Goal: Task Accomplishment & Management: Use online tool/utility

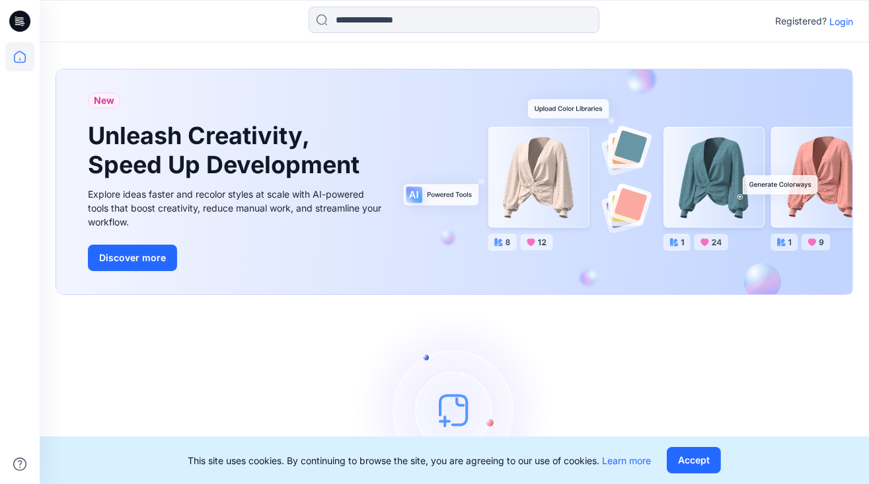
click at [838, 22] on p "Login" at bounding box center [841, 22] width 24 height 14
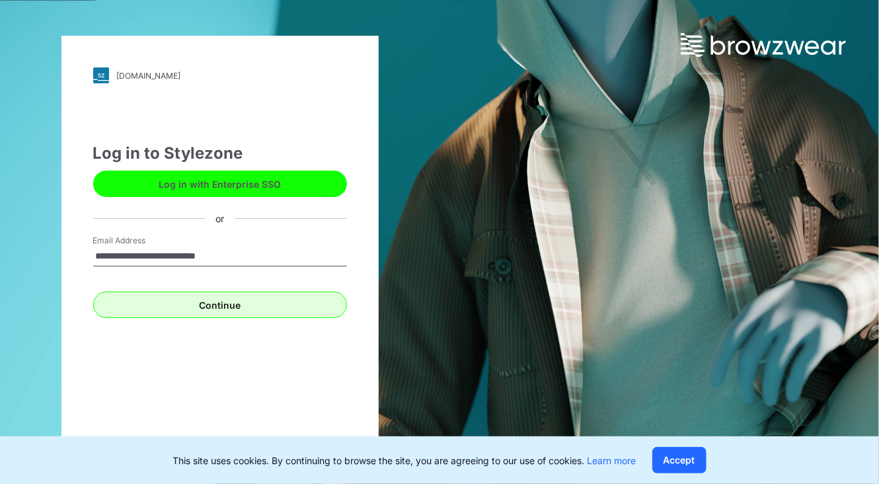
type input "**********"
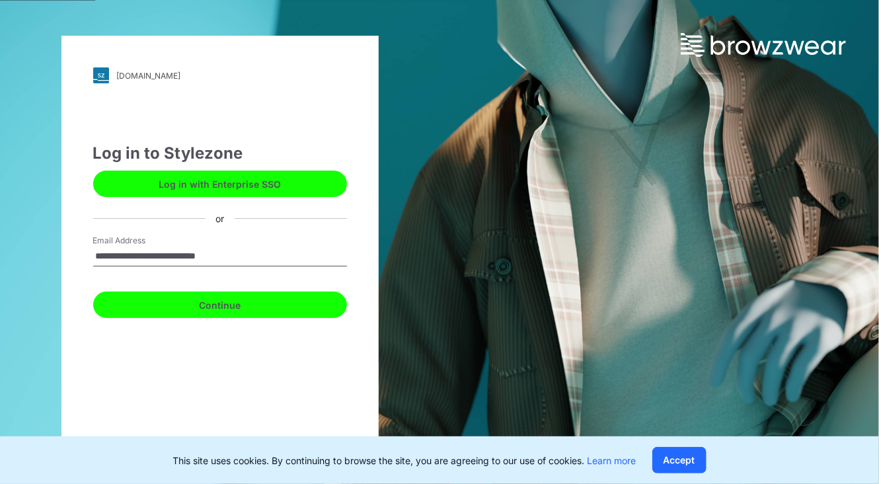
click at [225, 301] on button "Continue" at bounding box center [220, 304] width 254 height 26
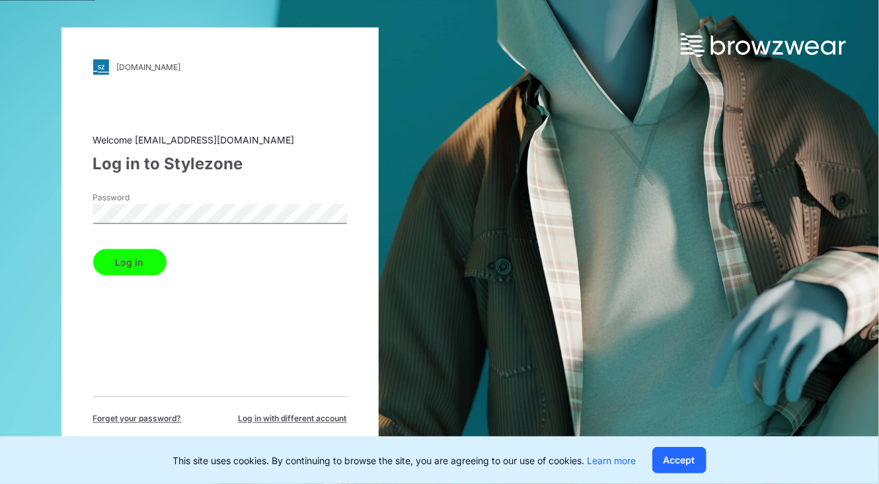
click at [93, 249] on button "Log in" at bounding box center [129, 262] width 73 height 26
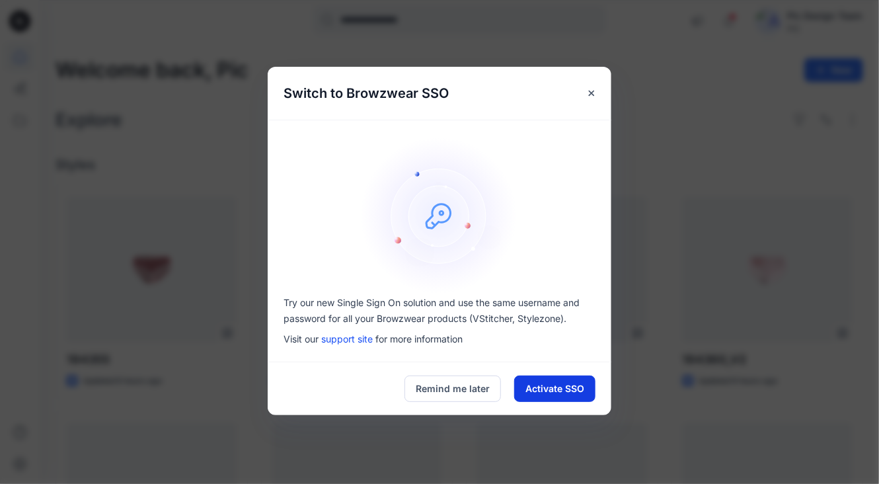
click at [552, 382] on button "Activate SSO" at bounding box center [554, 388] width 81 height 26
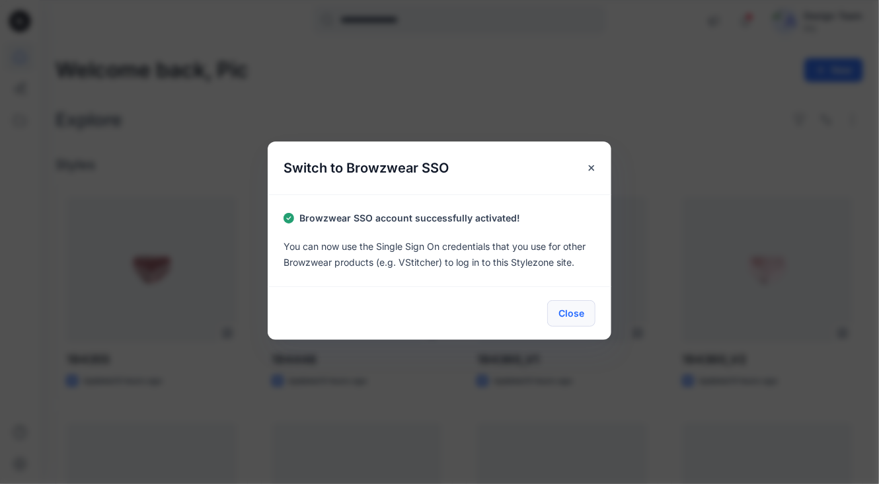
click at [577, 319] on button "Close" at bounding box center [571, 313] width 48 height 26
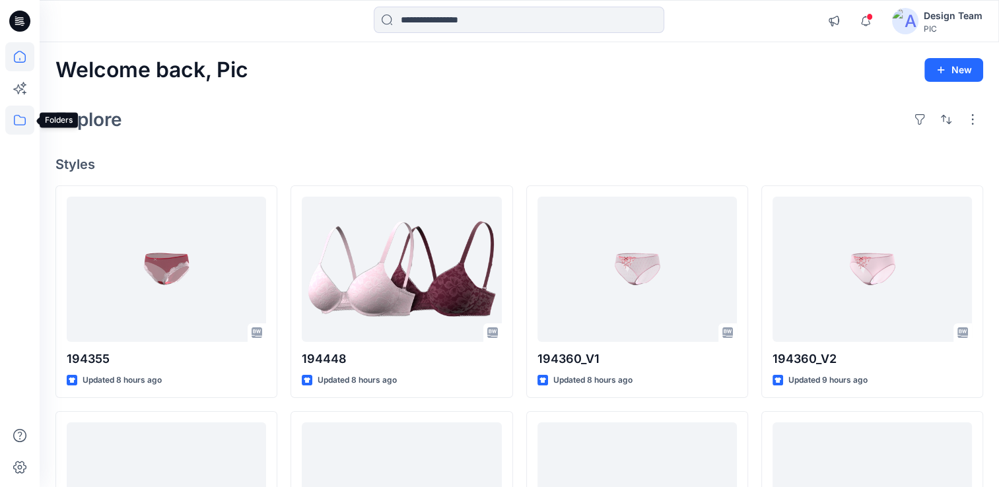
click at [20, 123] on icon at bounding box center [19, 120] width 29 height 29
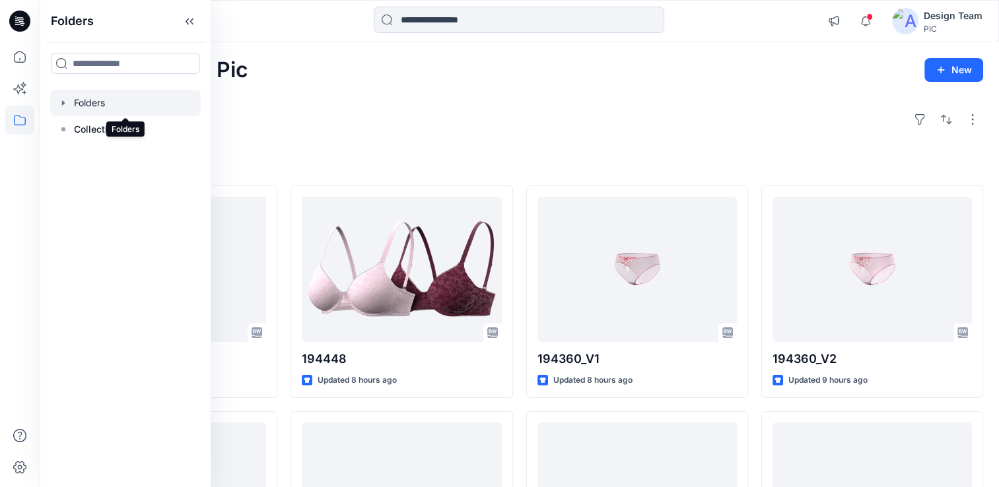
click at [79, 104] on div at bounding box center [125, 103] width 151 height 26
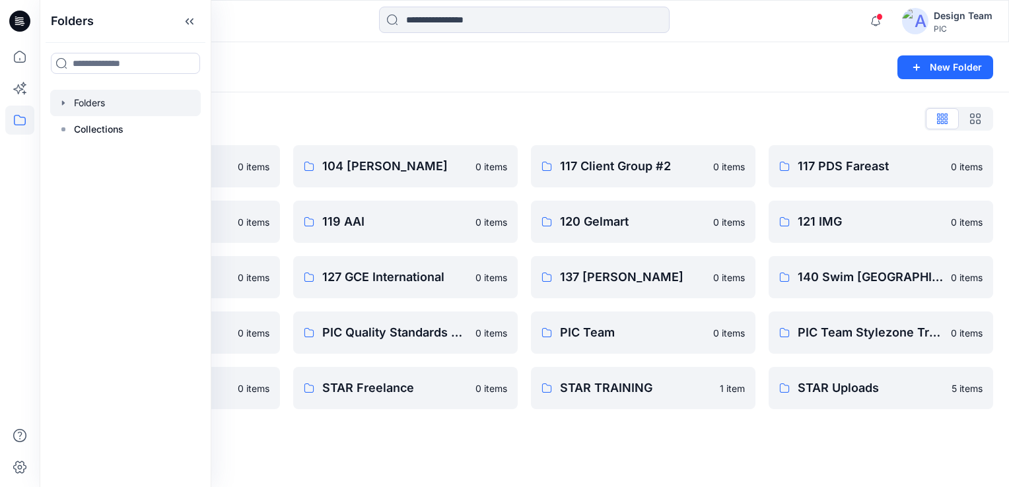
click at [686, 437] on div "Folders New Folder Folders List 103 HIS International 0 items 118 Add Black 0 i…" at bounding box center [525, 264] width 970 height 445
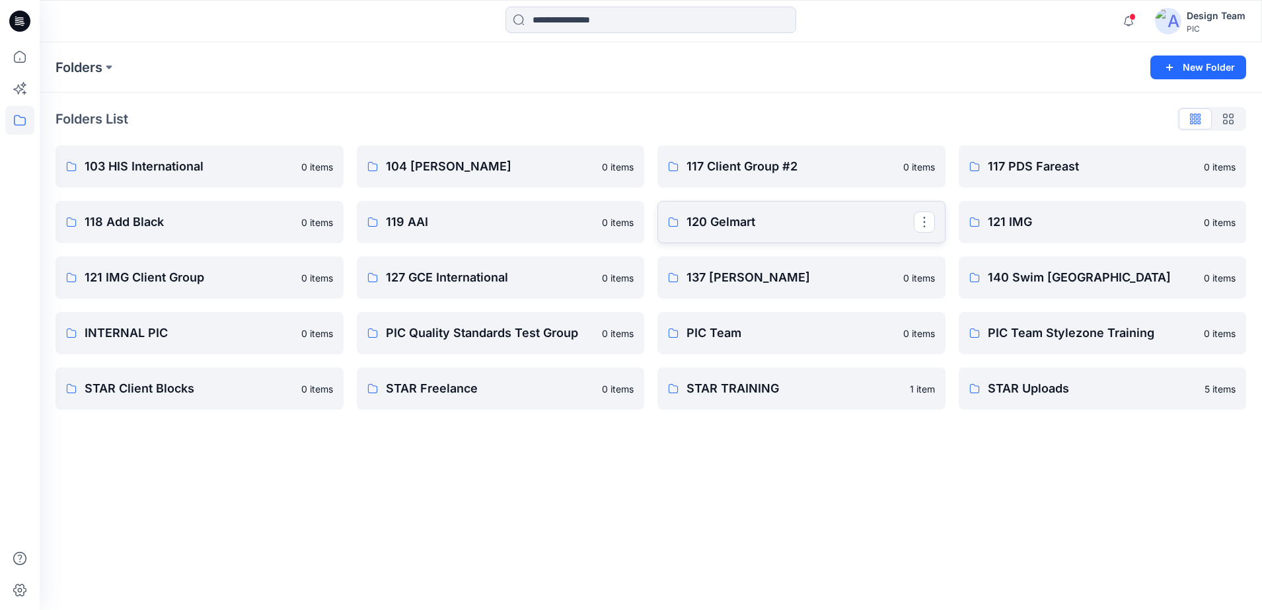
click at [712, 219] on p "120 Gelmart" at bounding box center [799, 222] width 227 height 18
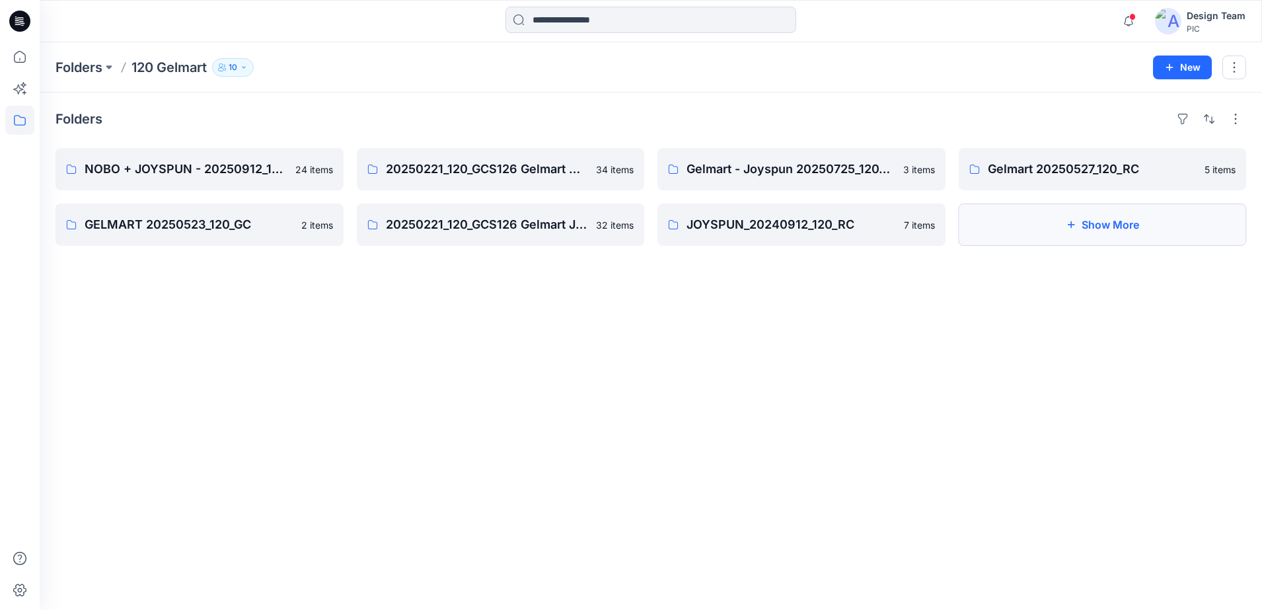
click at [868, 233] on button "Show More" at bounding box center [1102, 224] width 288 height 42
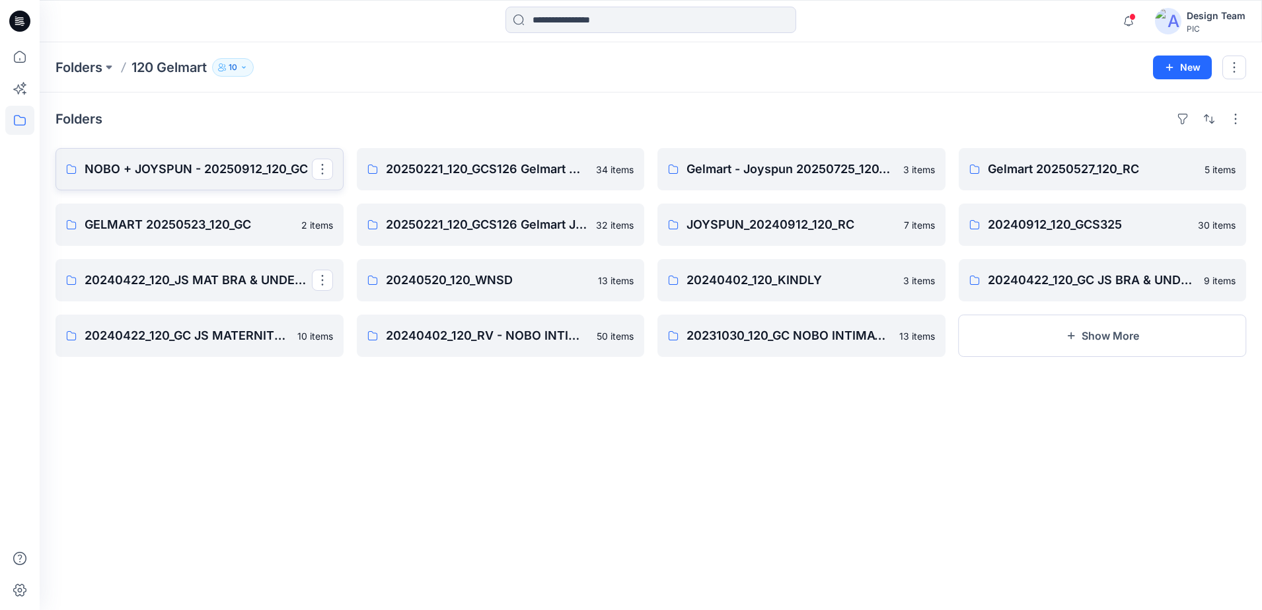
click at [248, 171] on p "NOBO + JOYSPUN - 20250912_120_GC" at bounding box center [198, 169] width 227 height 18
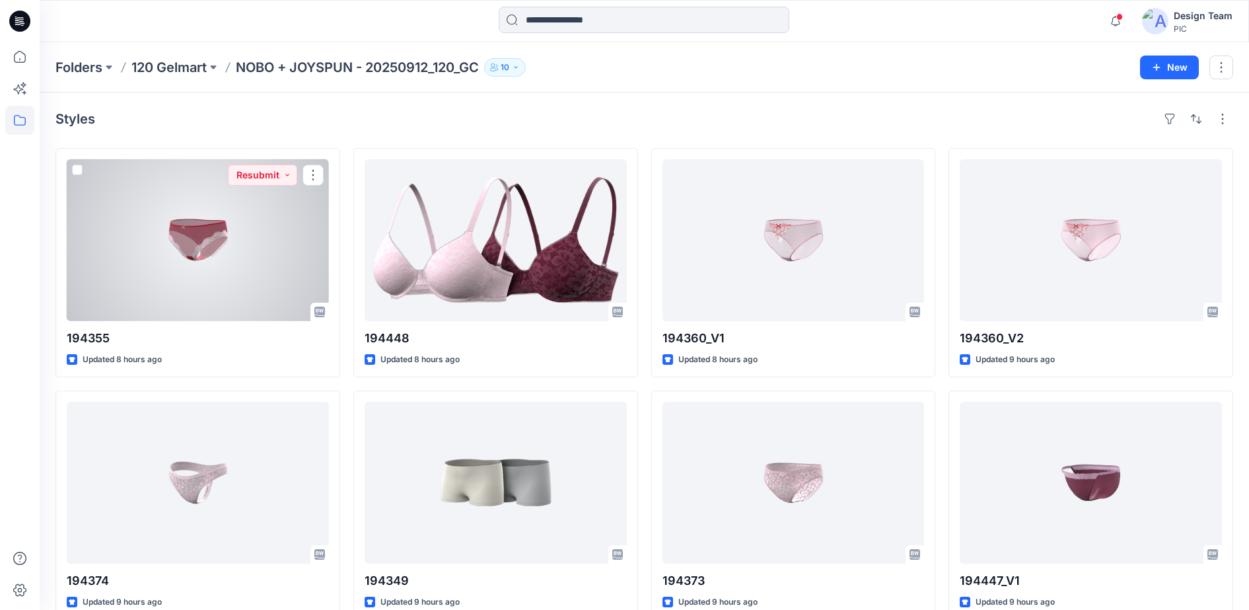
click at [184, 231] on div at bounding box center [198, 240] width 262 height 162
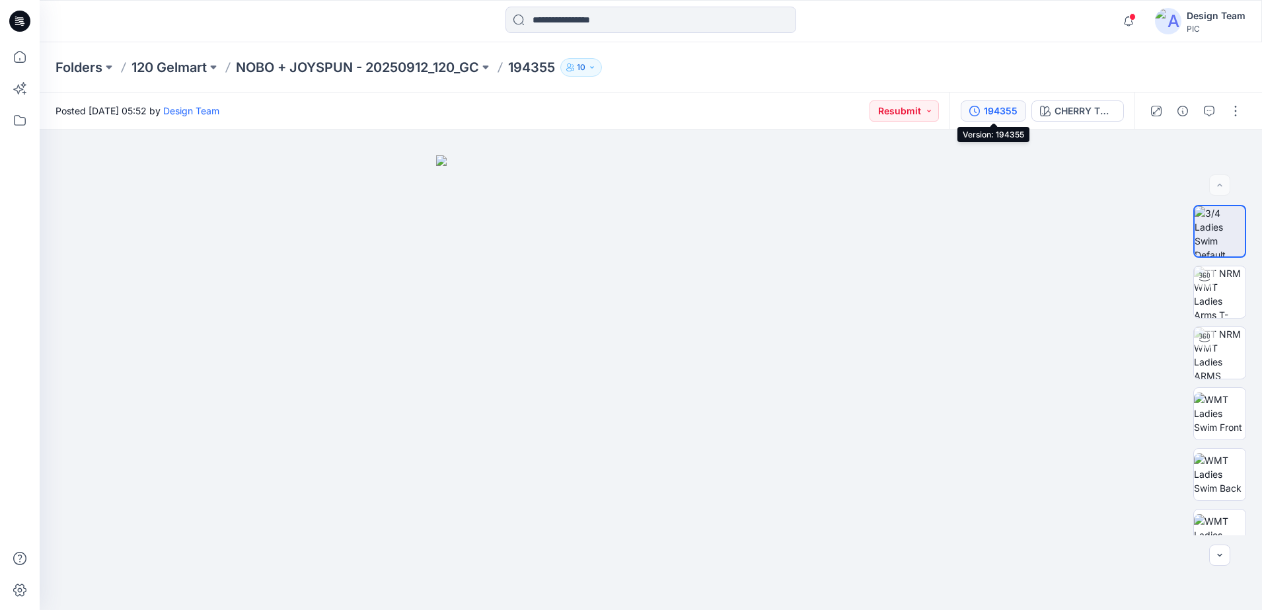
click at [868, 110] on div "194355" at bounding box center [1001, 111] width 34 height 15
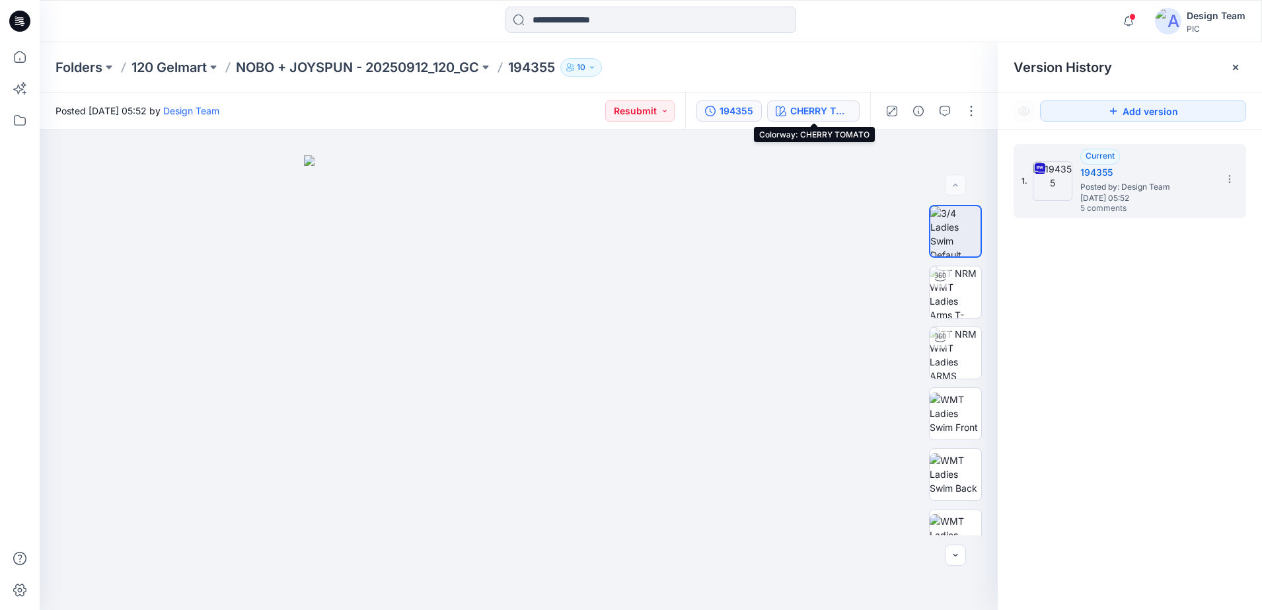
click at [812, 110] on div "CHERRY TOMATO" at bounding box center [820, 111] width 61 height 15
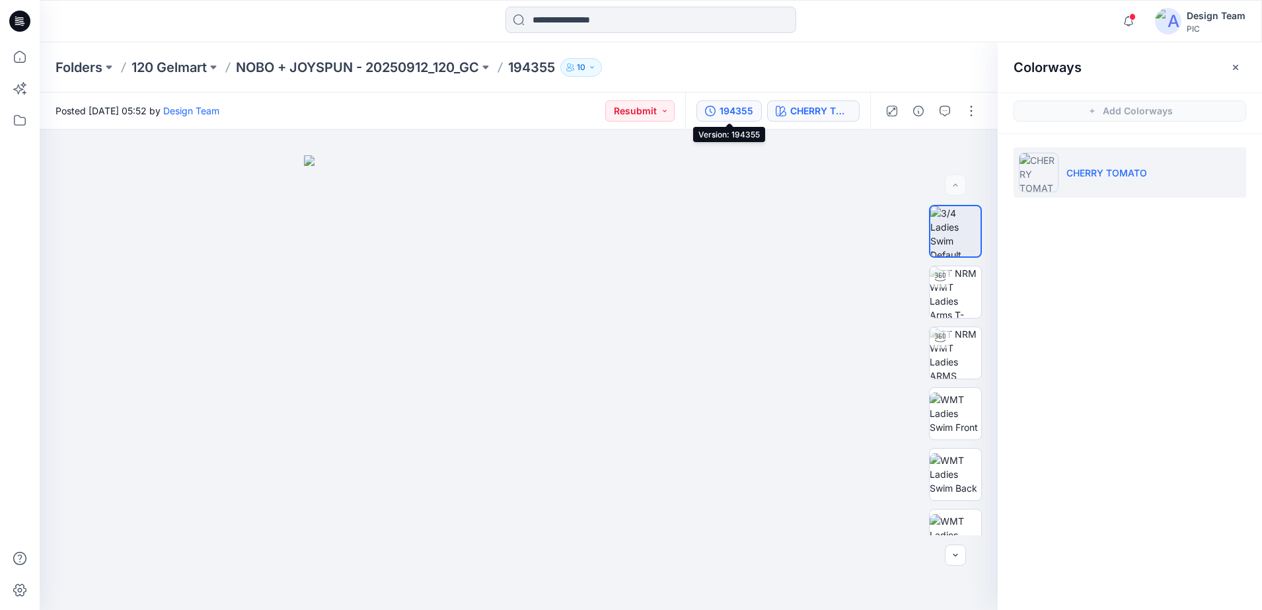
click at [732, 108] on div "194355" at bounding box center [736, 111] width 34 height 15
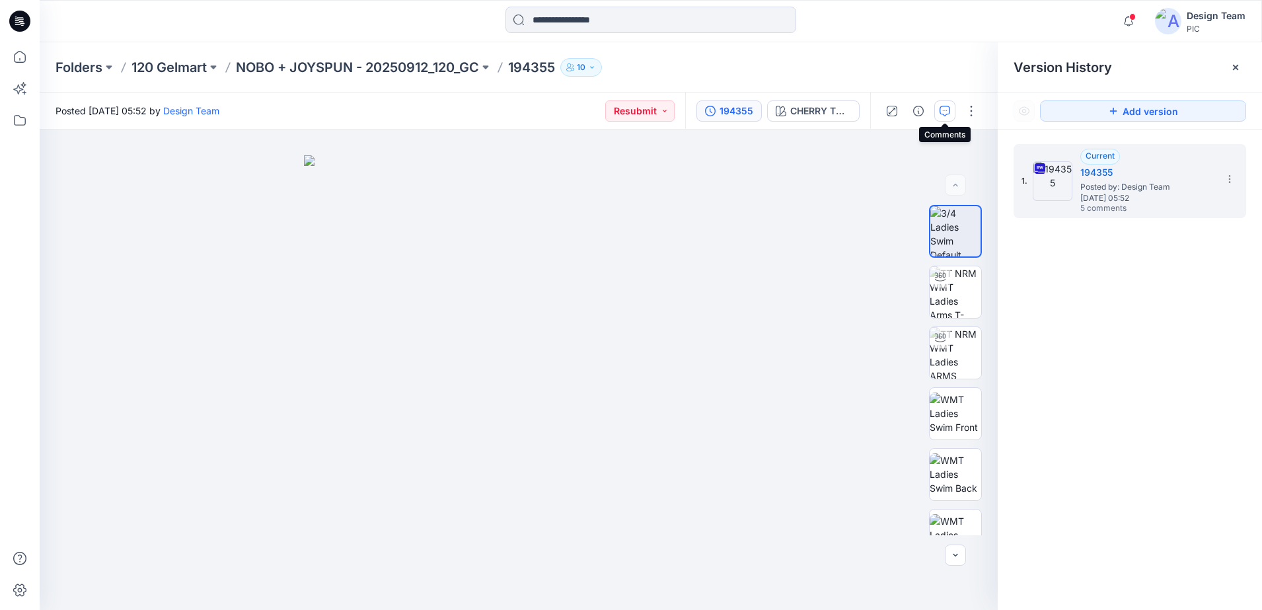
click at [868, 110] on icon "button" at bounding box center [944, 111] width 11 height 11
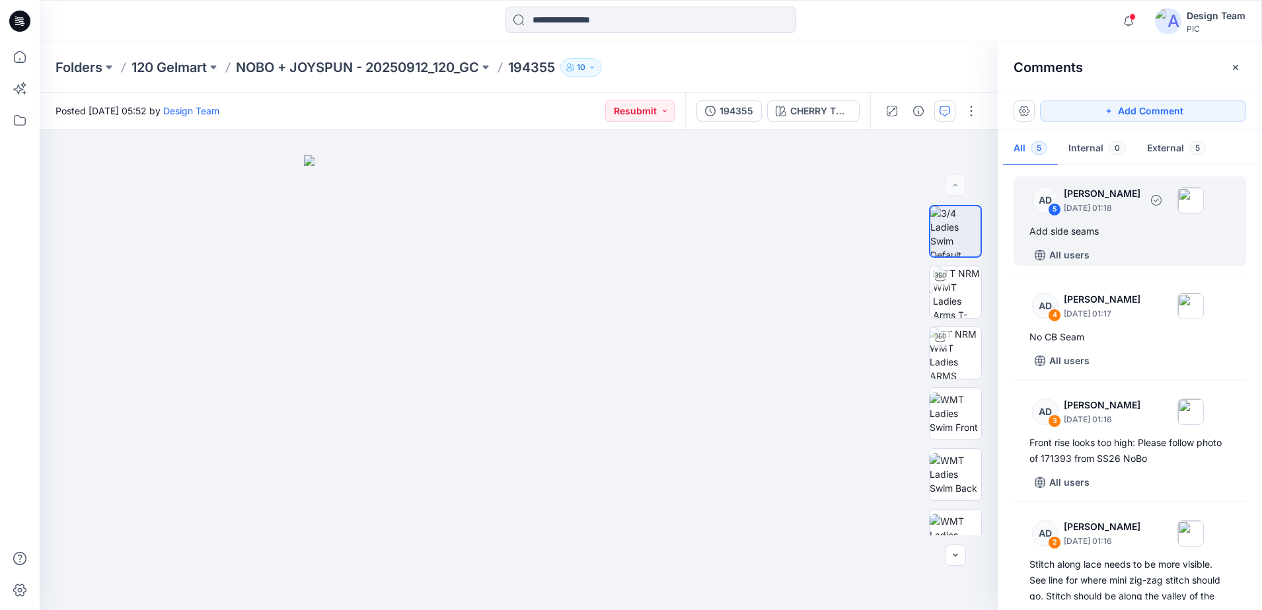
click at [868, 229] on div "Add side seams" at bounding box center [1129, 231] width 201 height 16
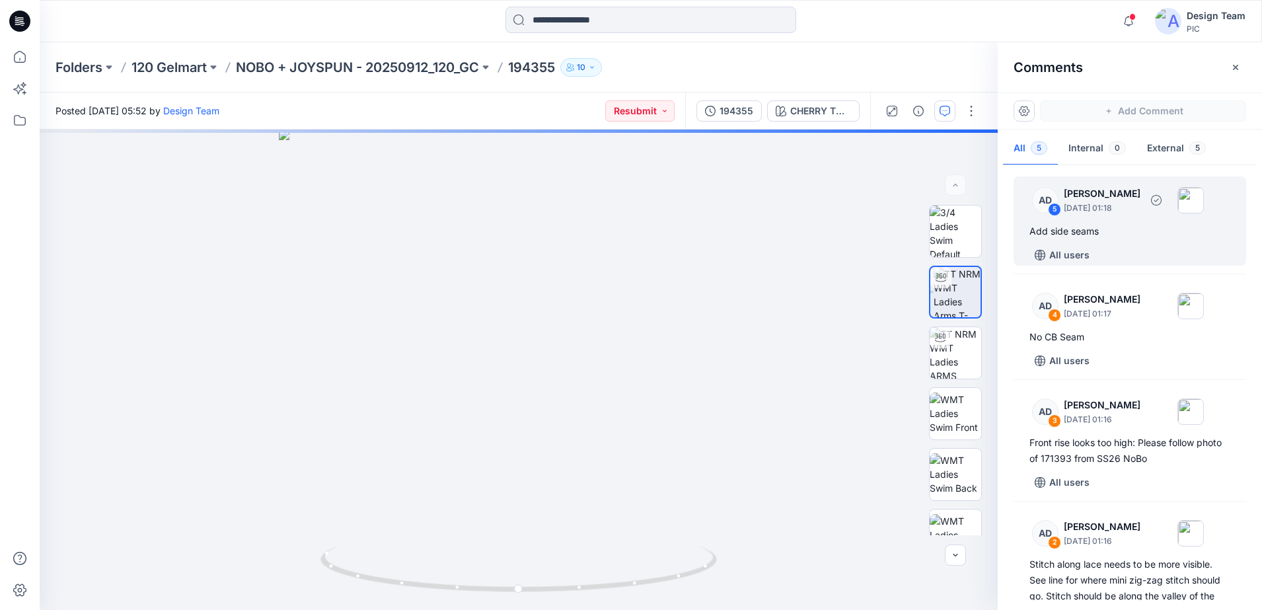
click at [868, 230] on div "Add side seams" at bounding box center [1129, 231] width 201 height 16
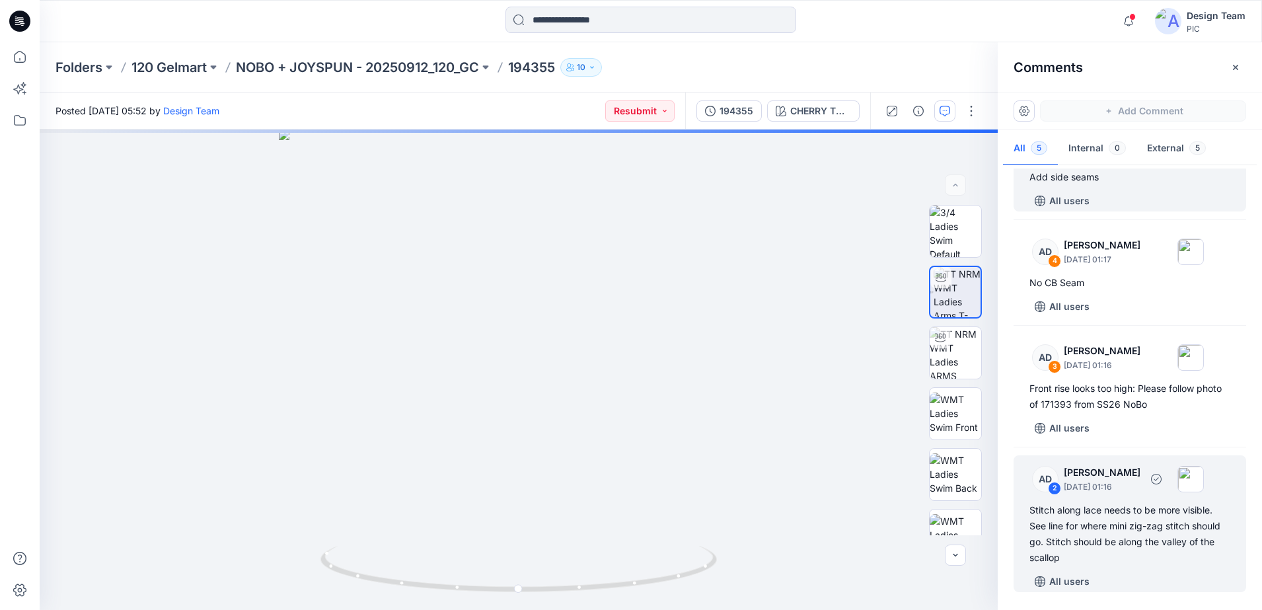
scroll to position [83, 0]
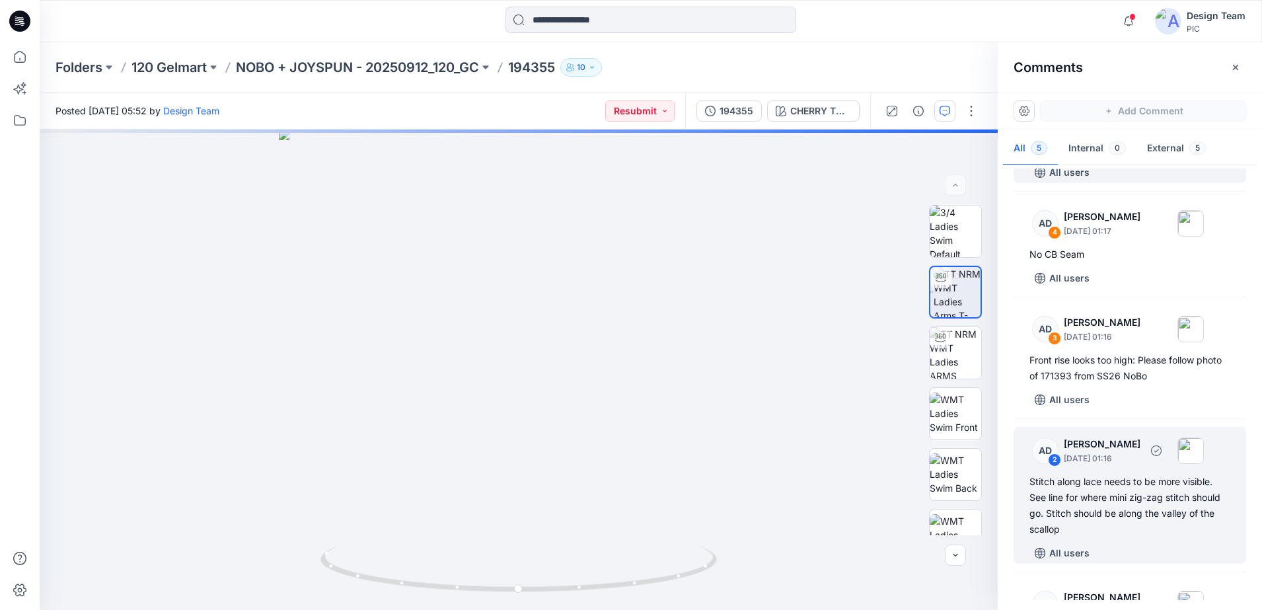
click at [868, 483] on div "Stitch along lace needs to be more visible. See line for where mini zig-zag sti…" at bounding box center [1129, 505] width 201 height 63
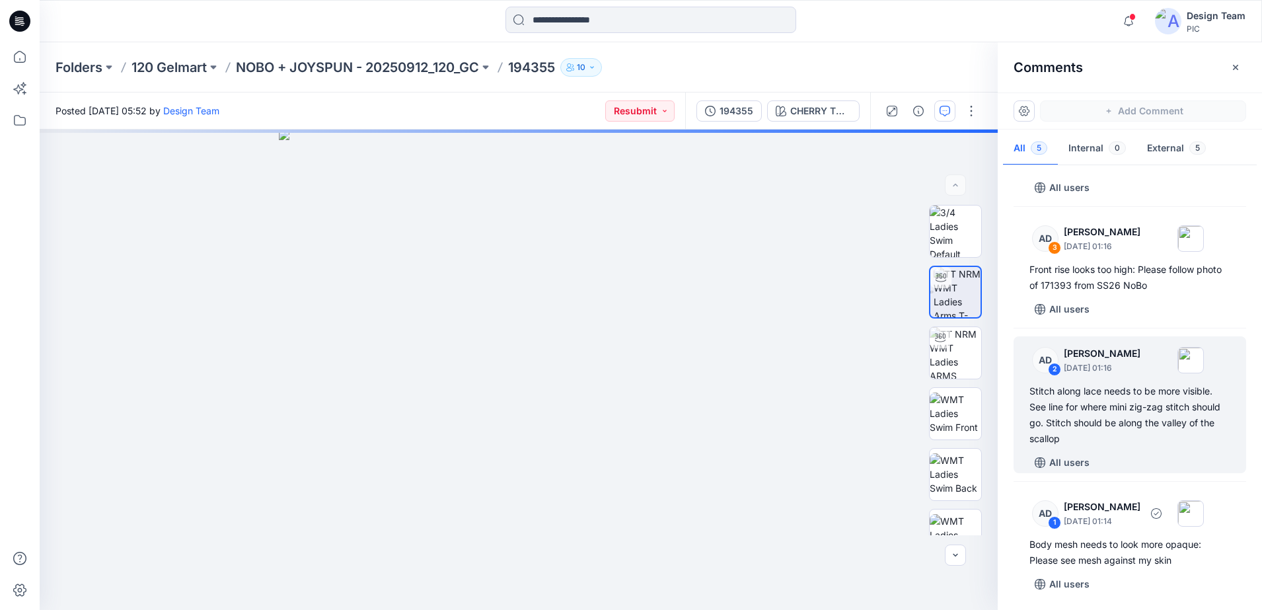
scroll to position [176, 0]
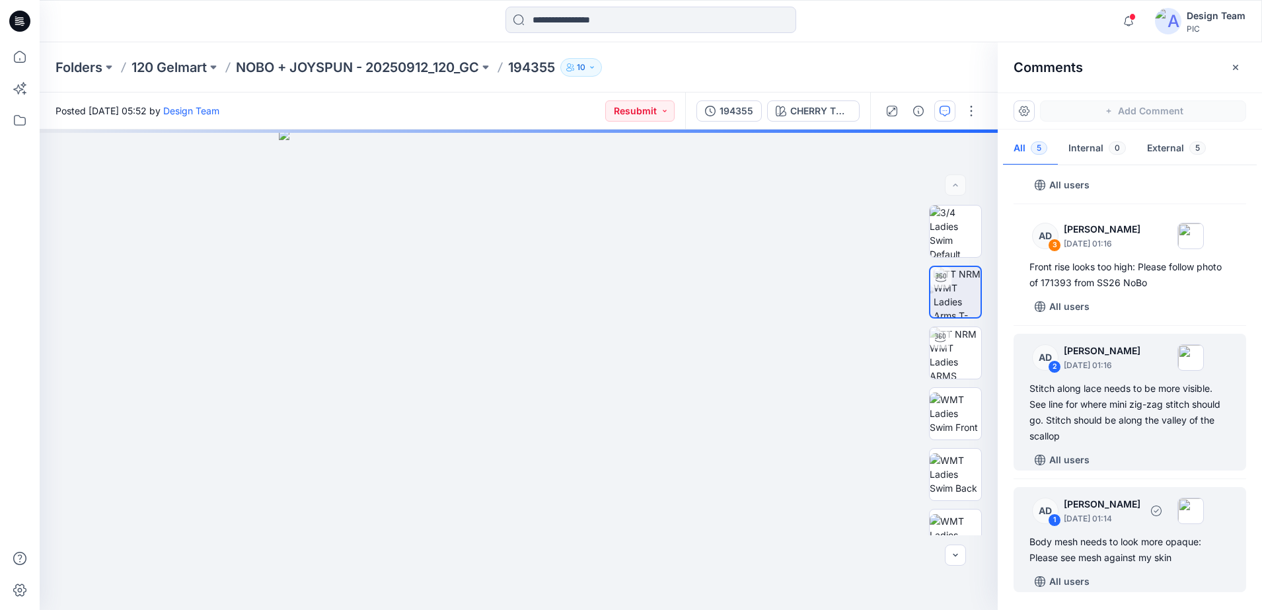
click at [868, 483] on div "Body mesh needs to look more opaque: Please see mesh against my skin" at bounding box center [1129, 550] width 201 height 32
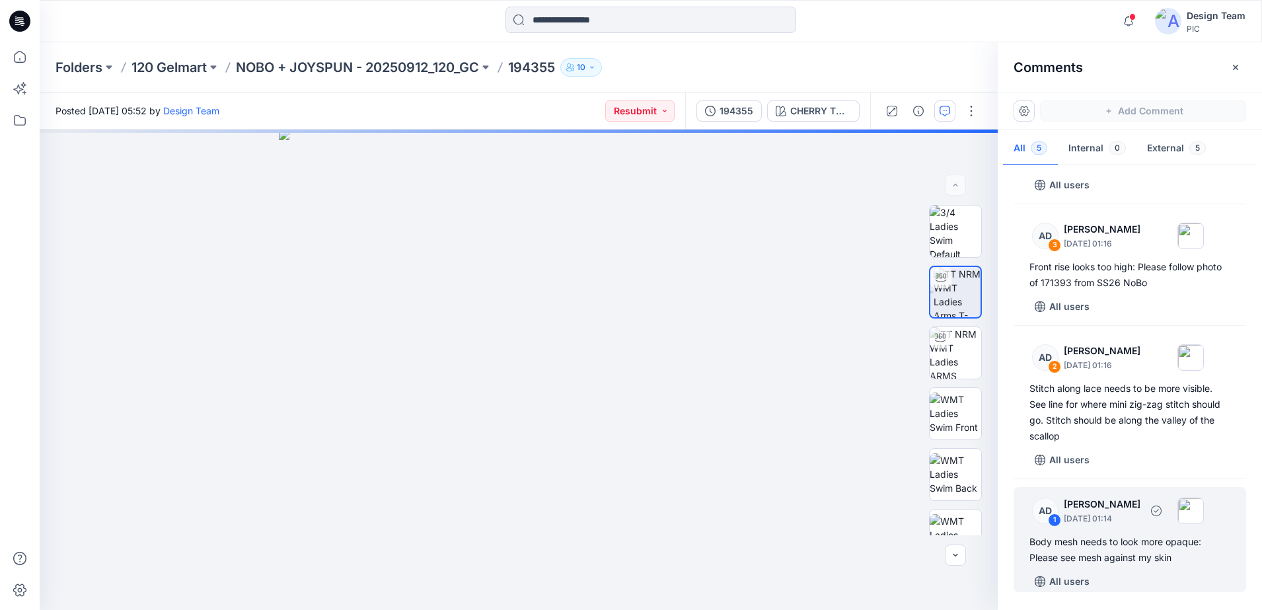
click at [868, 483] on div "Body mesh needs to look more opaque: Please see mesh against my skin" at bounding box center [1129, 550] width 201 height 32
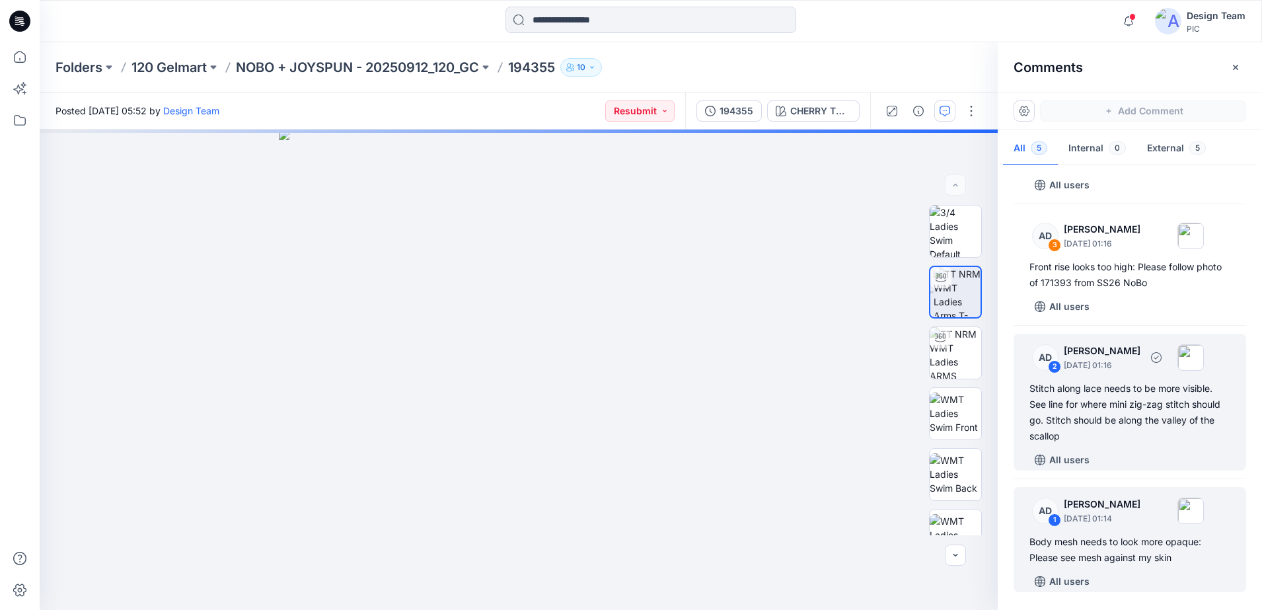
click at [868, 415] on div "Stitch along lace needs to be more visible. See line for where mini zig-zag sti…" at bounding box center [1129, 411] width 201 height 63
click at [868, 483] on div "AD 1 Alex Degner September 26, 2025 01:14 Body mesh needs to look more opaque: …" at bounding box center [1129, 539] width 233 height 105
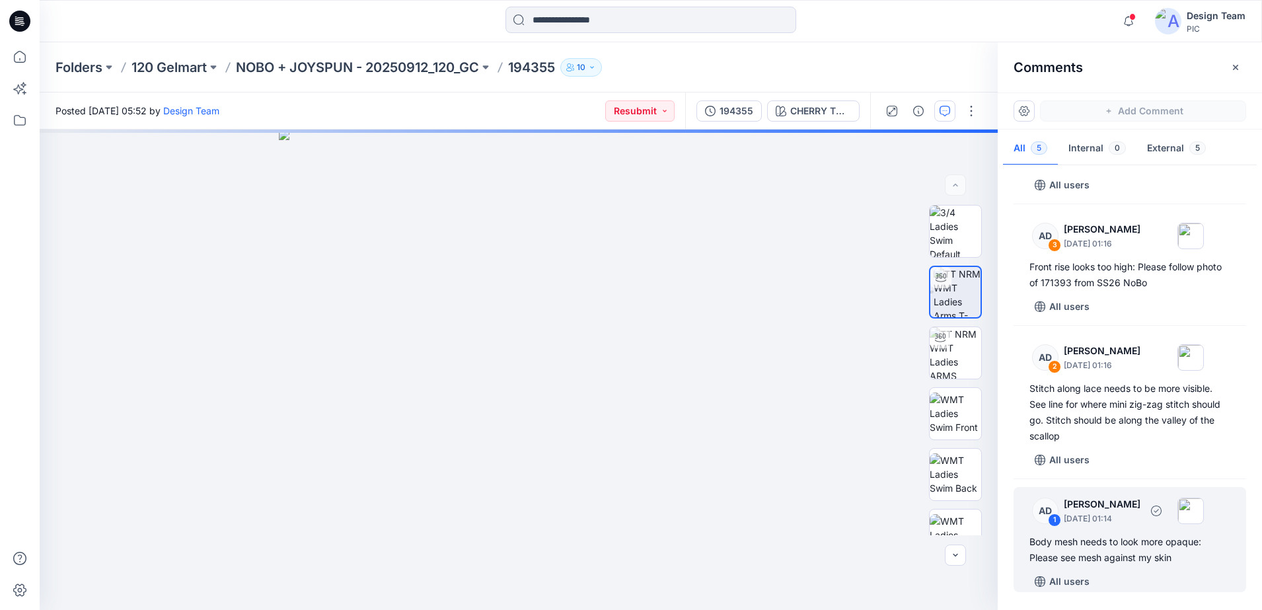
click at [868, 483] on div "Body mesh needs to look more opaque: Please see mesh against my skin" at bounding box center [1129, 550] width 201 height 32
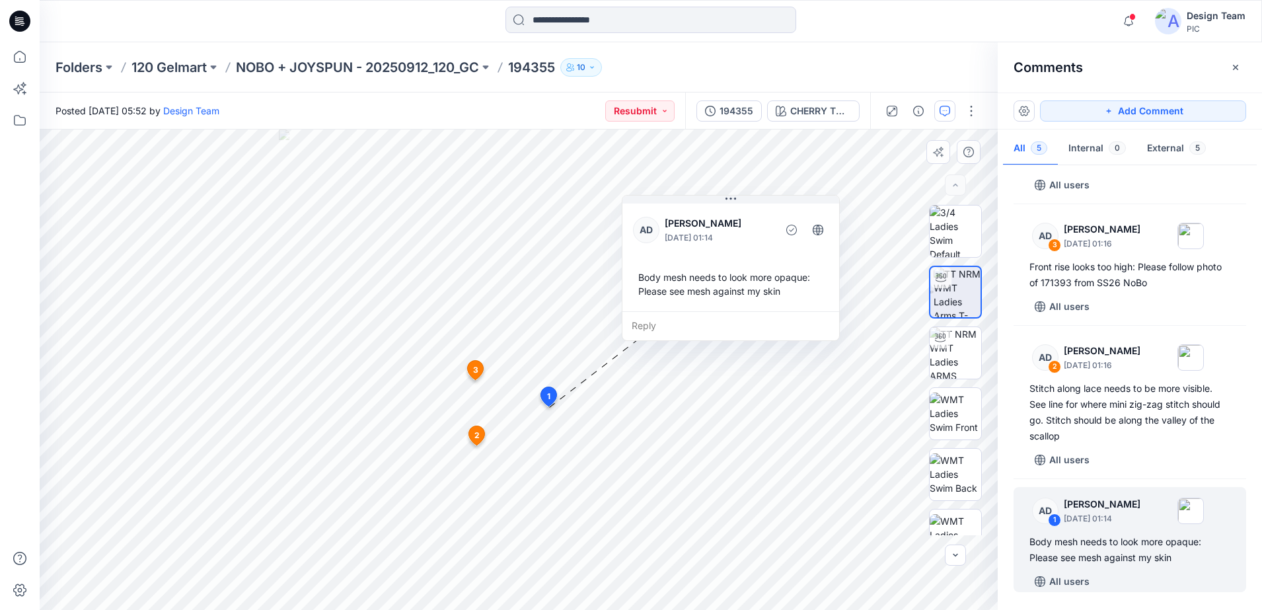
click at [668, 327] on div "Reply" at bounding box center [730, 325] width 217 height 29
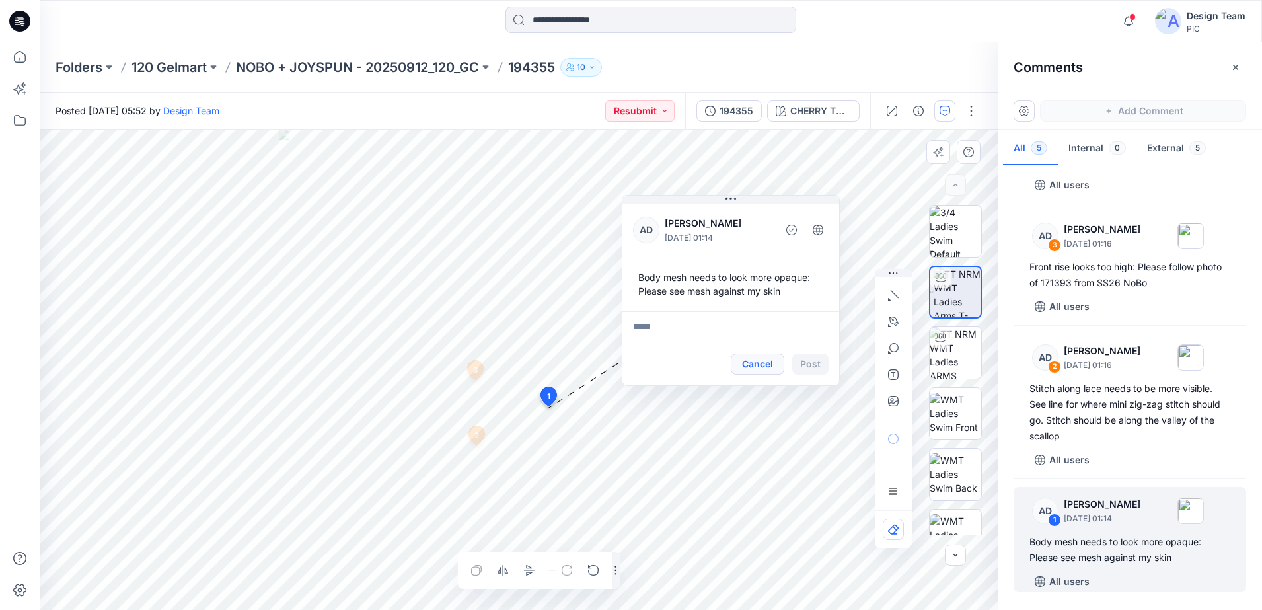
click at [749, 363] on button "Cancel" at bounding box center [758, 363] width 54 height 21
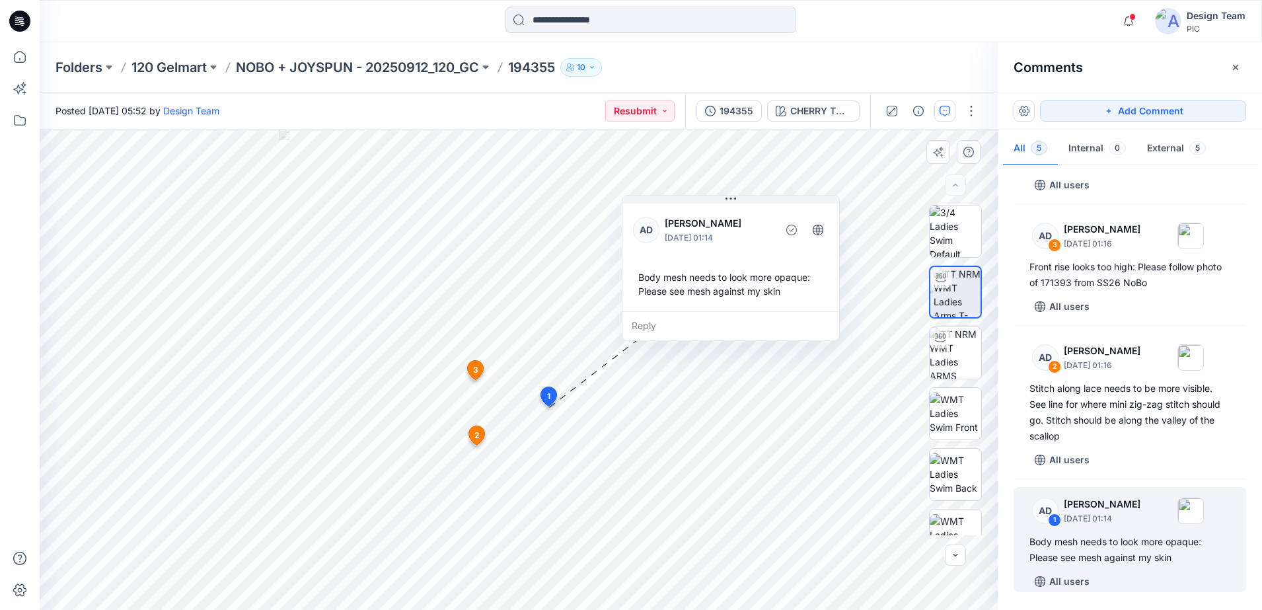
click at [699, 332] on div "Reply" at bounding box center [730, 325] width 217 height 29
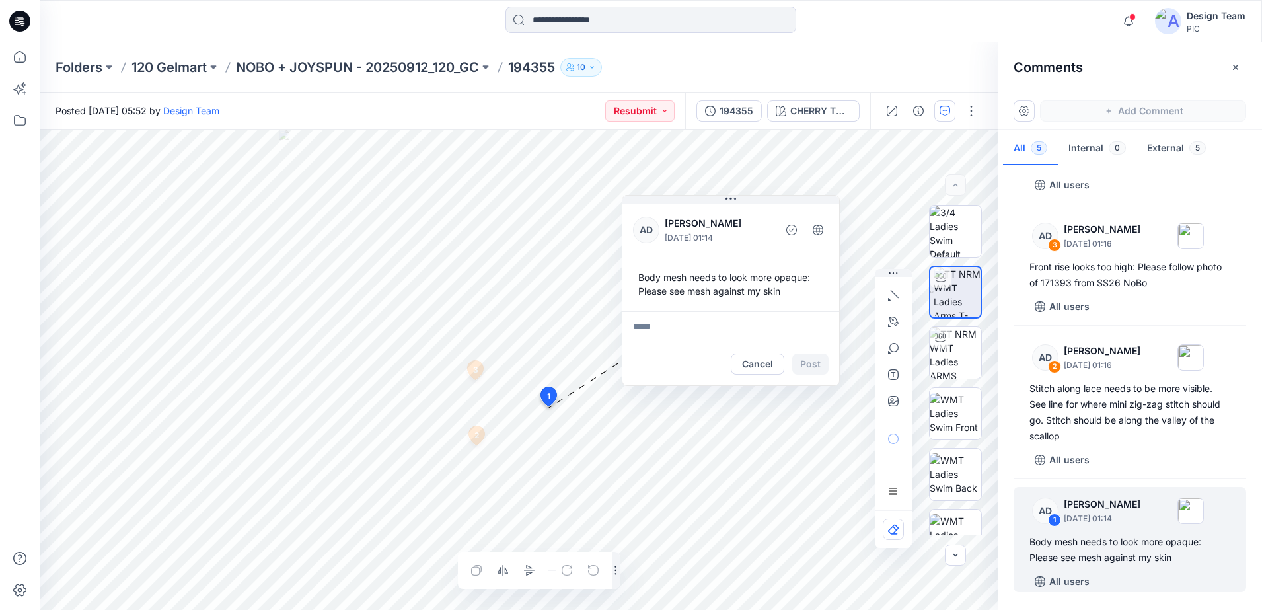
click at [157, 483] on html "Notifications Alex Degner changed the status of 194355 to Resubmit ` View Style…" at bounding box center [631, 305] width 1262 height 610
click at [745, 370] on button "Cancel" at bounding box center [758, 363] width 54 height 21
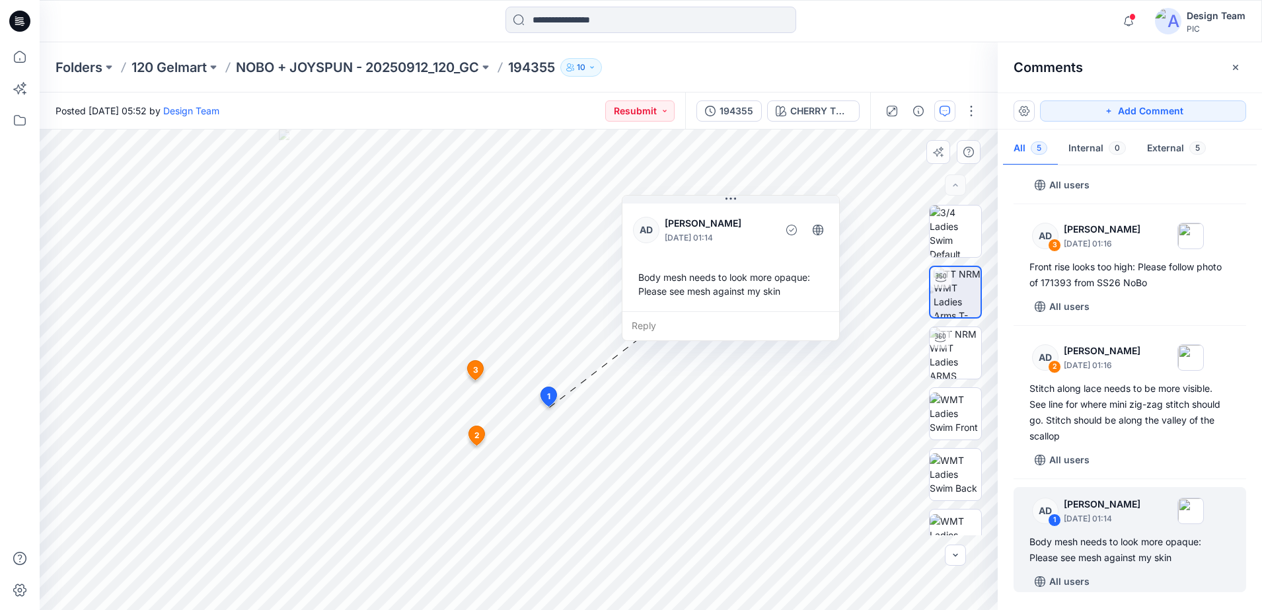
click at [650, 322] on div "Reply" at bounding box center [730, 325] width 217 height 29
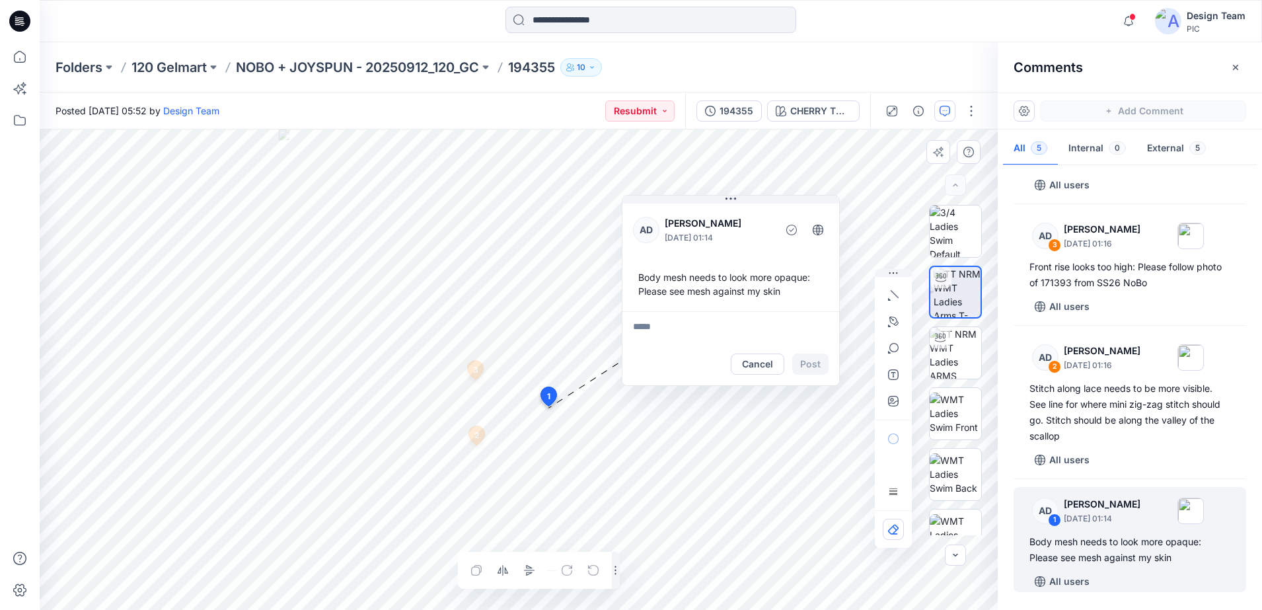
click at [199, 483] on html "Notifications Alex Degner changed the status of 194355 to Resubmit ` View Style…" at bounding box center [631, 305] width 1262 height 610
click at [750, 371] on button "Cancel" at bounding box center [758, 363] width 54 height 21
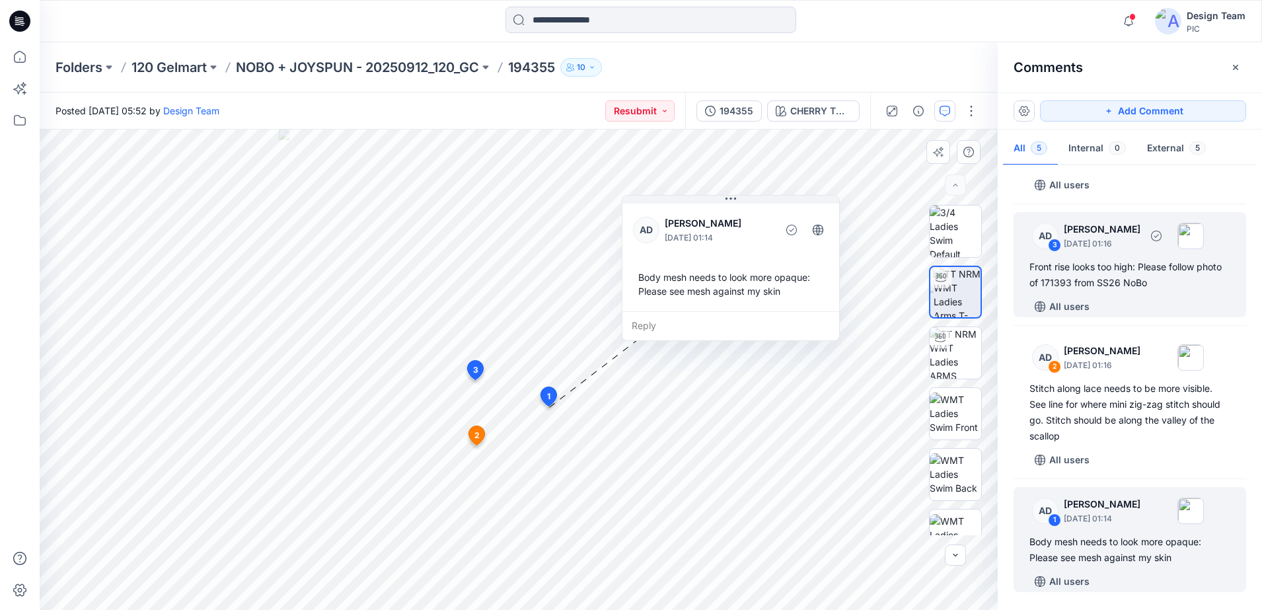
click at [868, 260] on div "Front rise looks too high: Please follow photo of 171393 from SS26 NoBo" at bounding box center [1129, 275] width 201 height 32
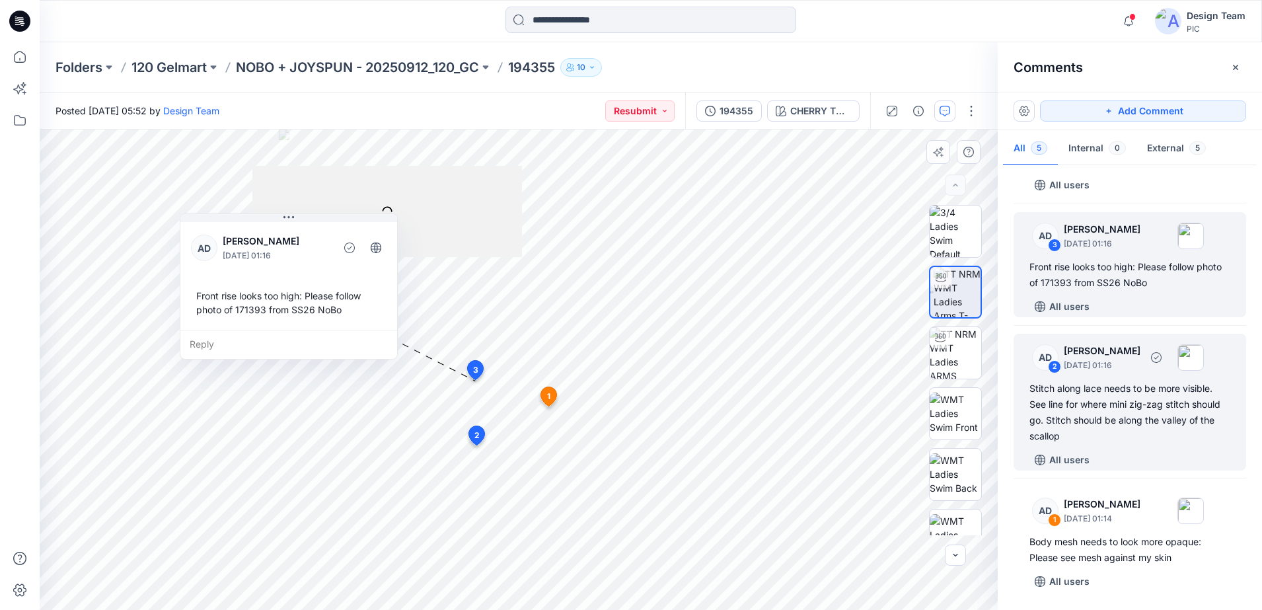
click at [868, 413] on div "Stitch along lace needs to be more visible. See line for where mini zig-zag sti…" at bounding box center [1129, 411] width 201 height 63
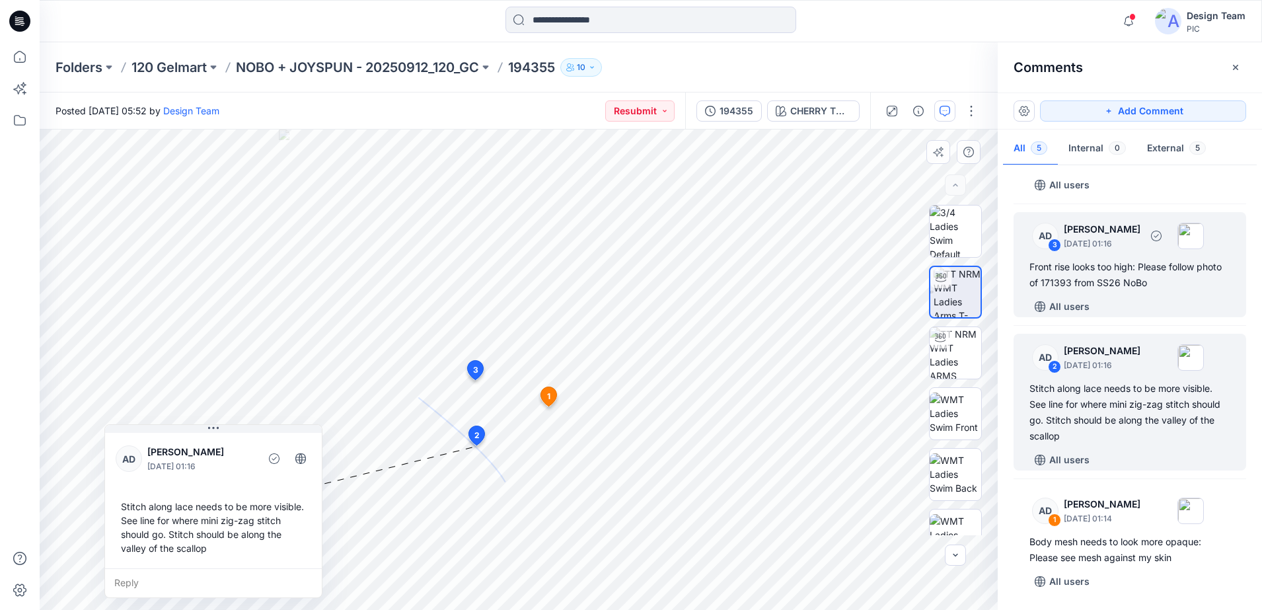
click at [868, 277] on div "Front rise looks too high: Please follow photo of 171393 from SS26 NoBo" at bounding box center [1129, 275] width 201 height 32
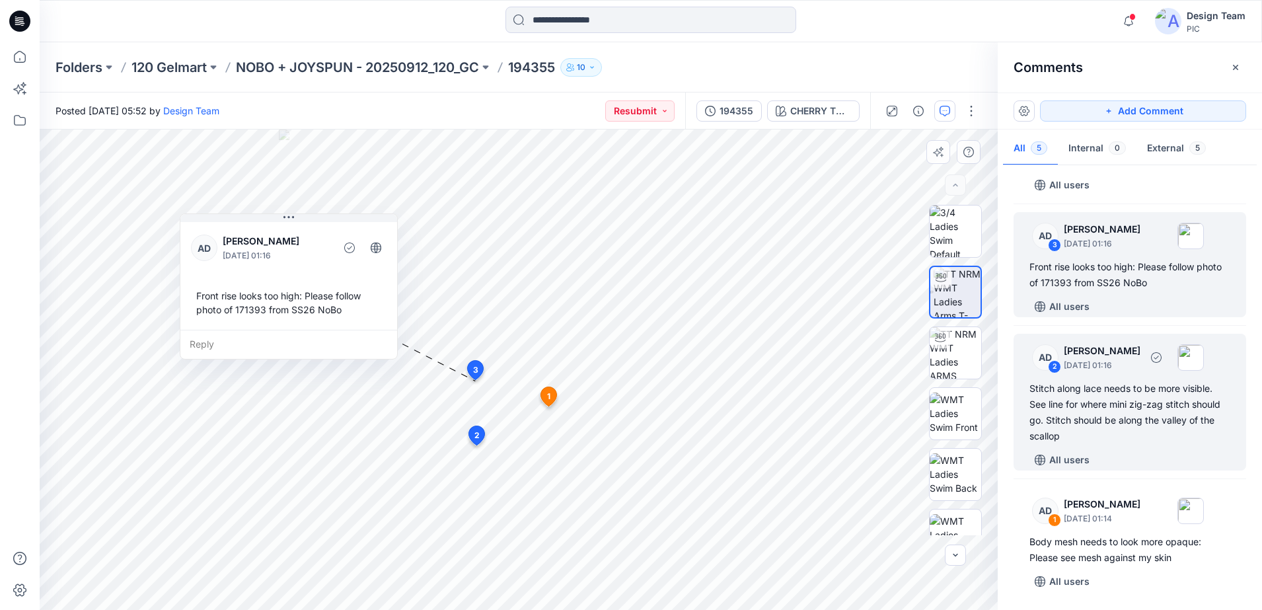
click at [868, 357] on p "[PERSON_NAME]" at bounding box center [1101, 351] width 77 height 16
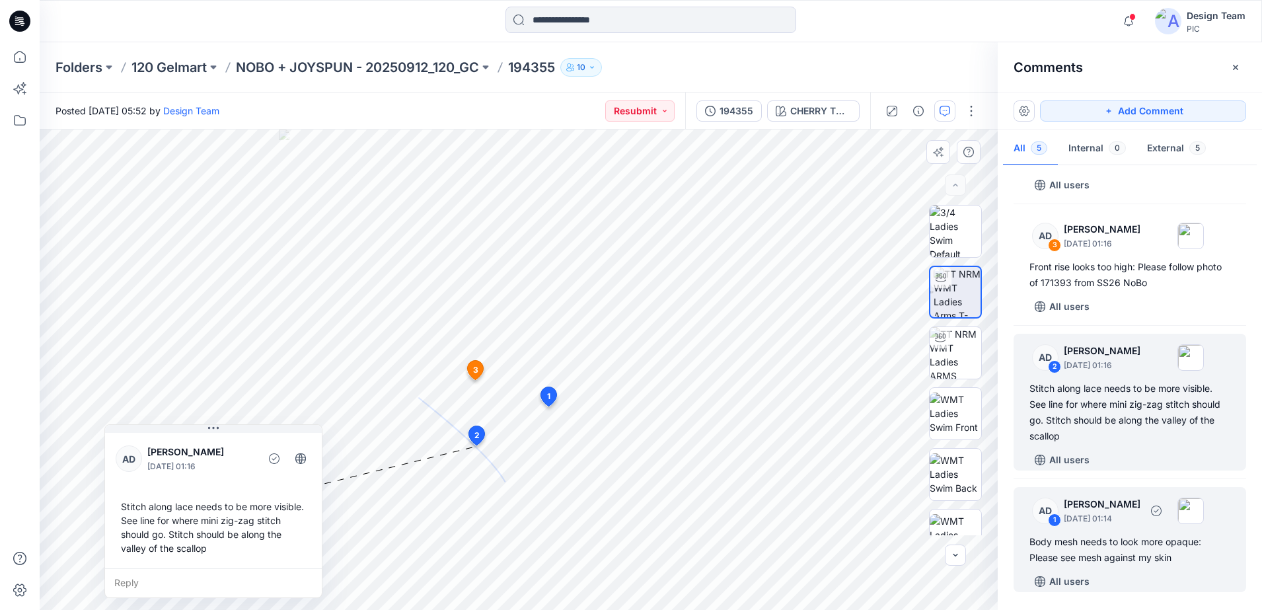
click at [868, 483] on p "September 26, 2025 01:14" at bounding box center [1101, 518] width 77 height 13
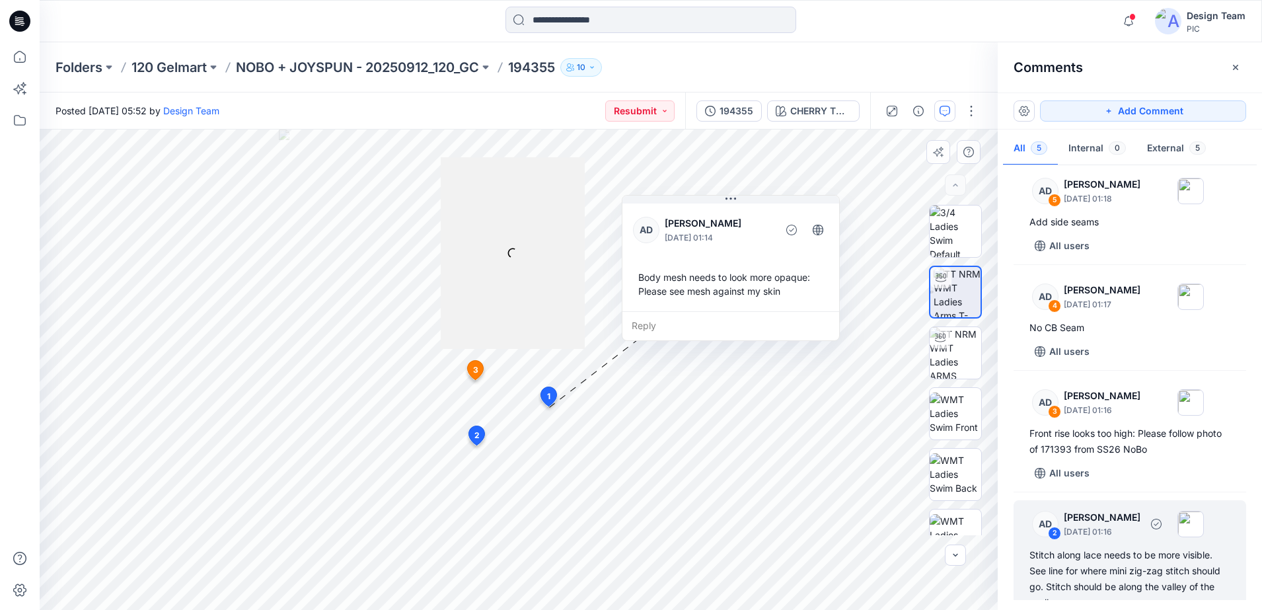
scroll to position [0, 0]
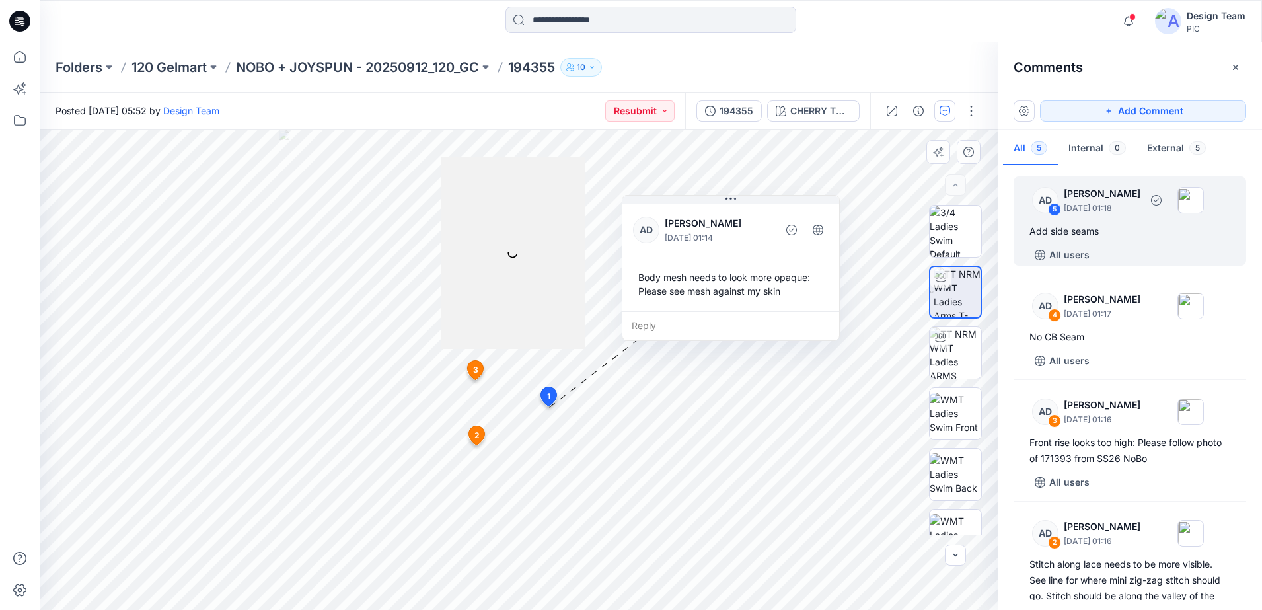
click at [868, 205] on p "September 26, 2025 01:18" at bounding box center [1101, 207] width 77 height 13
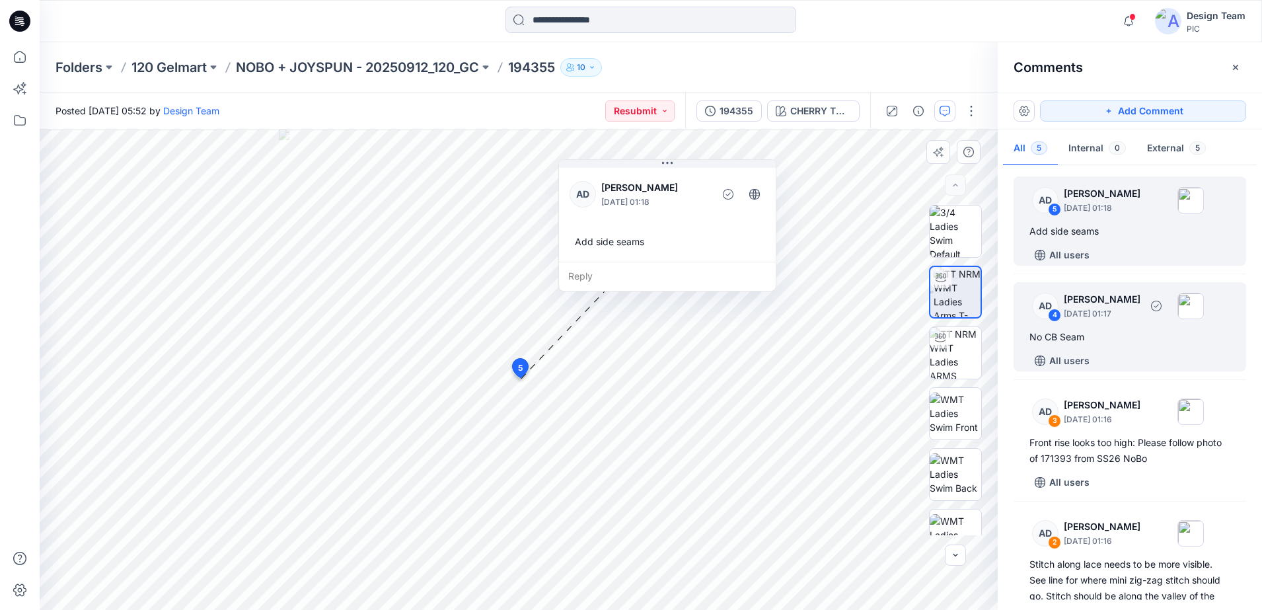
click at [868, 321] on div "AD 4 Alex Degner September 26, 2025 01:17" at bounding box center [1112, 305] width 182 height 36
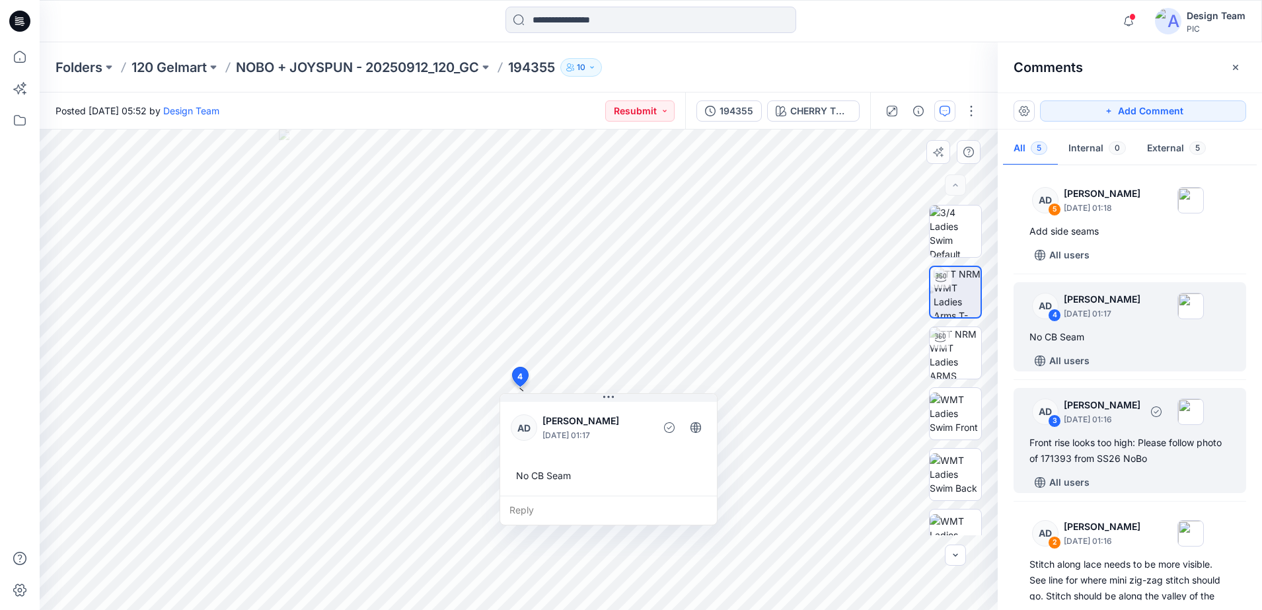
click at [868, 441] on div "Front rise looks too high: Please follow photo of 171393 from SS26 NoBo" at bounding box center [1129, 451] width 201 height 32
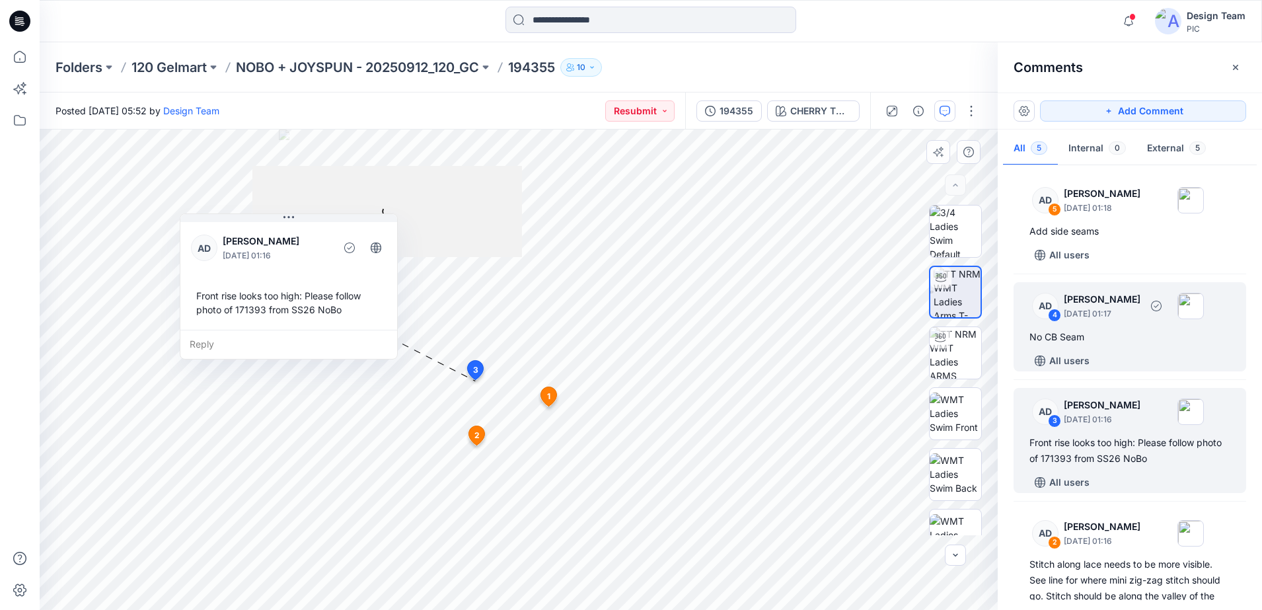
click at [868, 338] on div "No CB Seam" at bounding box center [1129, 337] width 201 height 16
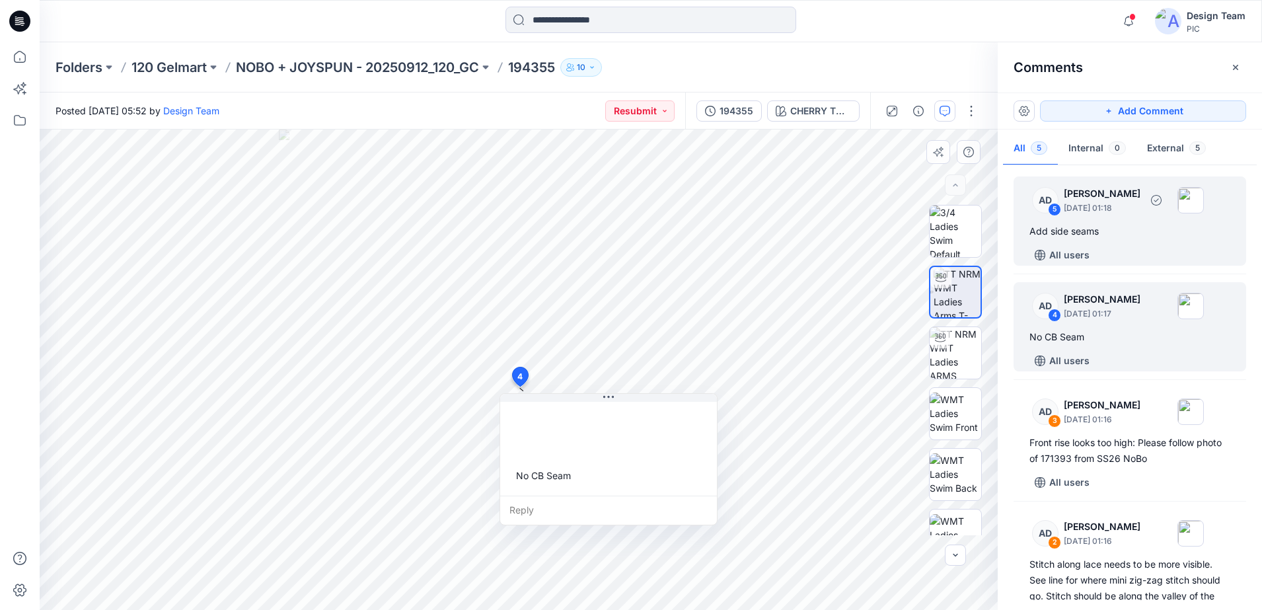
click at [868, 230] on div "Add side seams" at bounding box center [1129, 231] width 201 height 16
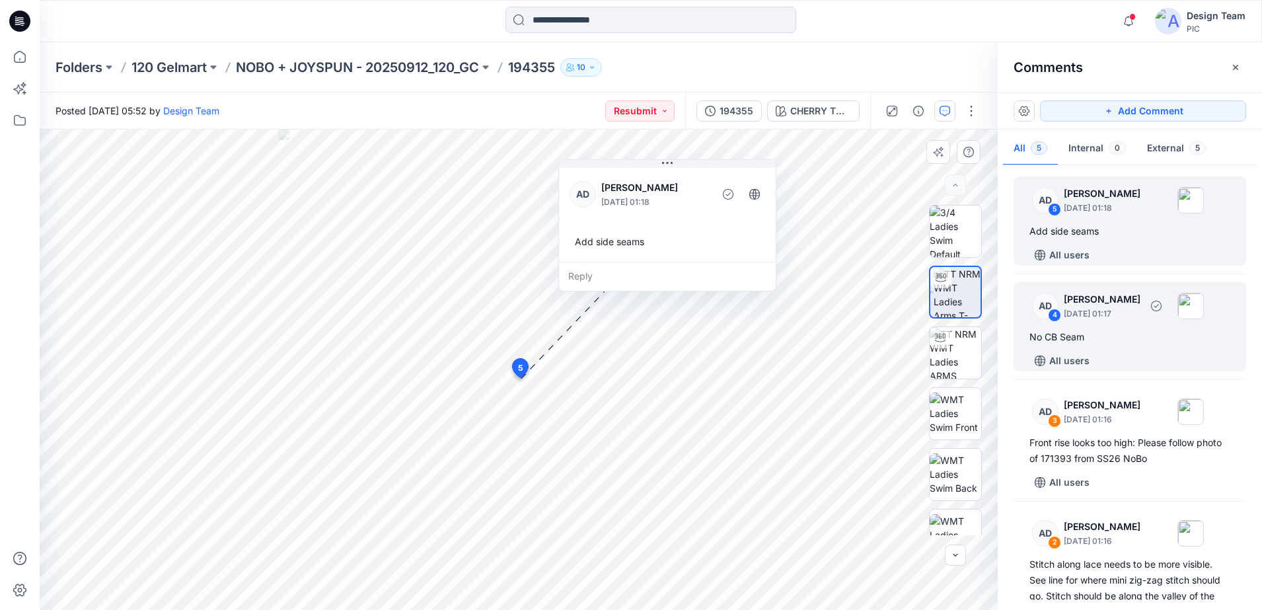
drag, startPoint x: 1097, startPoint y: 305, endPoint x: 1102, endPoint y: 244, distance: 61.1
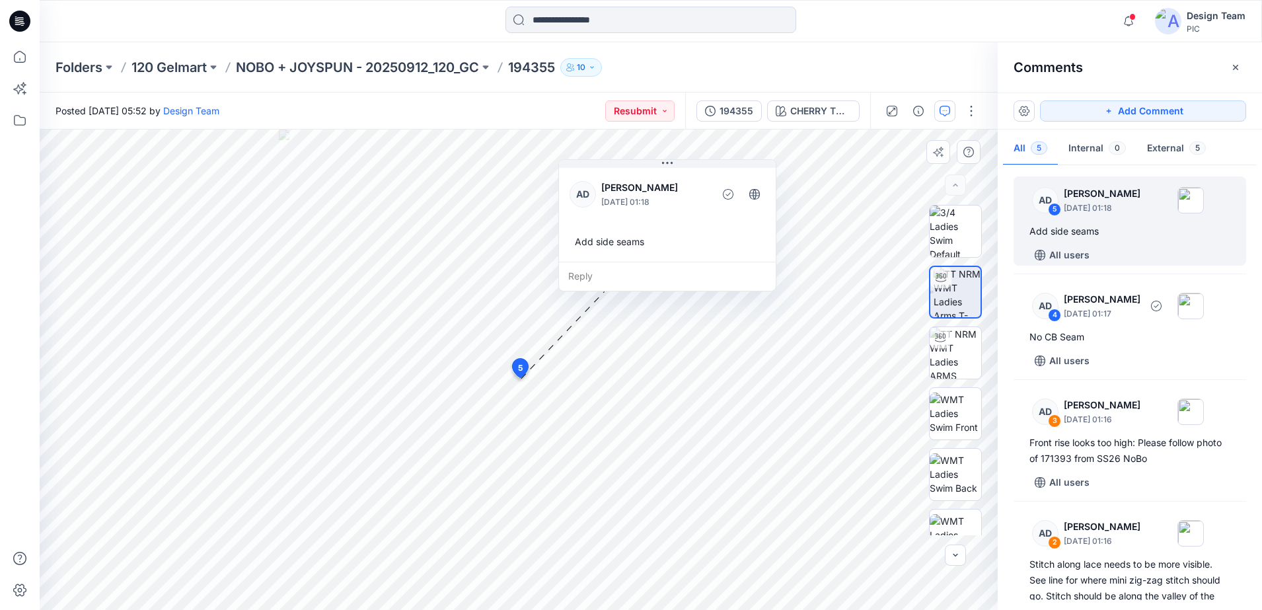
click at [868, 298] on p "[PERSON_NAME]" at bounding box center [1101, 299] width 77 height 16
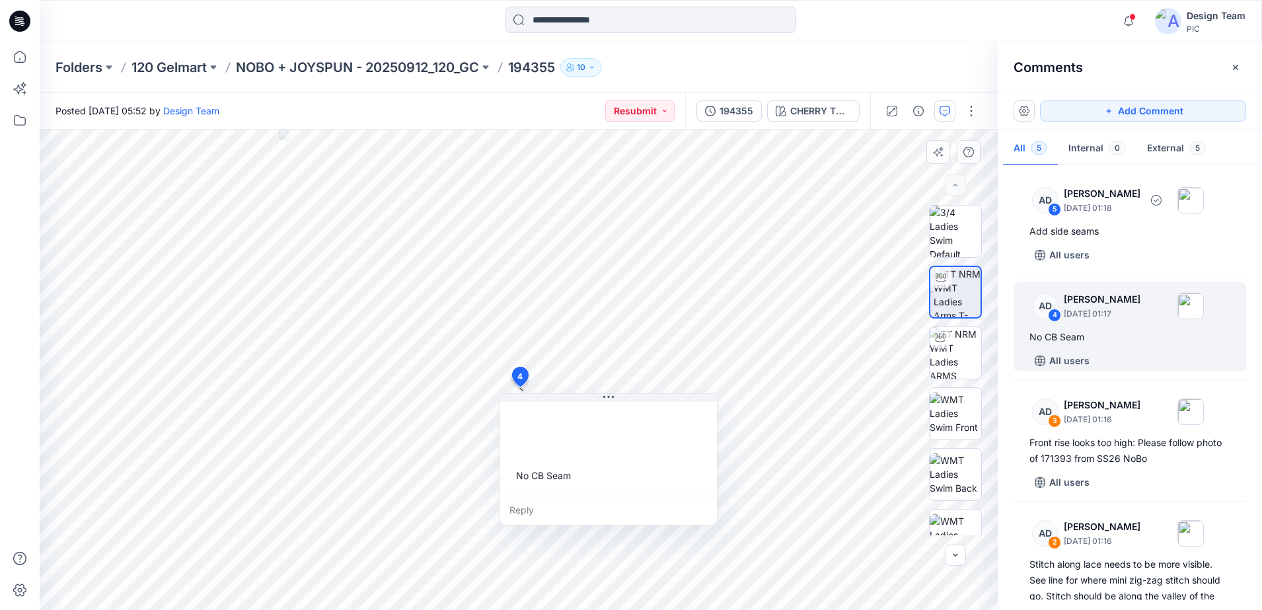
drag, startPoint x: 1102, startPoint y: 222, endPoint x: 1099, endPoint y: 273, distance: 51.0
click at [868, 226] on div "AD 5 Alex Degner September 26, 2025 01:18 Add side seams All users" at bounding box center [1129, 220] width 233 height 89
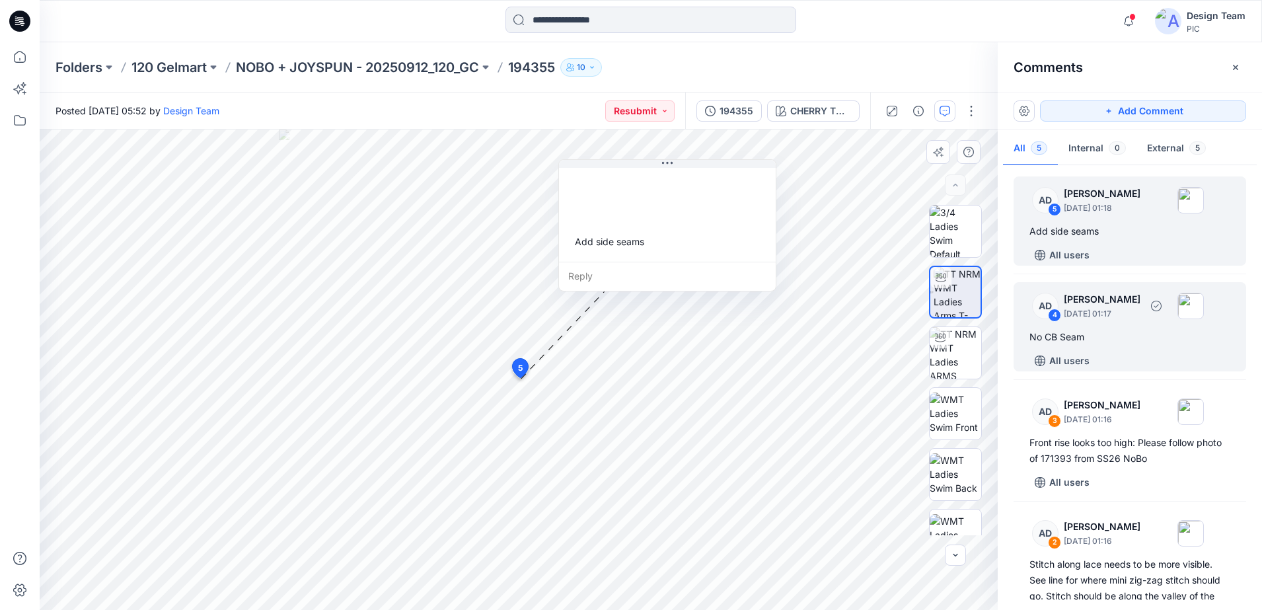
click at [868, 287] on div "AD 4 Alex Degner September 26, 2025 01:17" at bounding box center [1112, 305] width 182 height 36
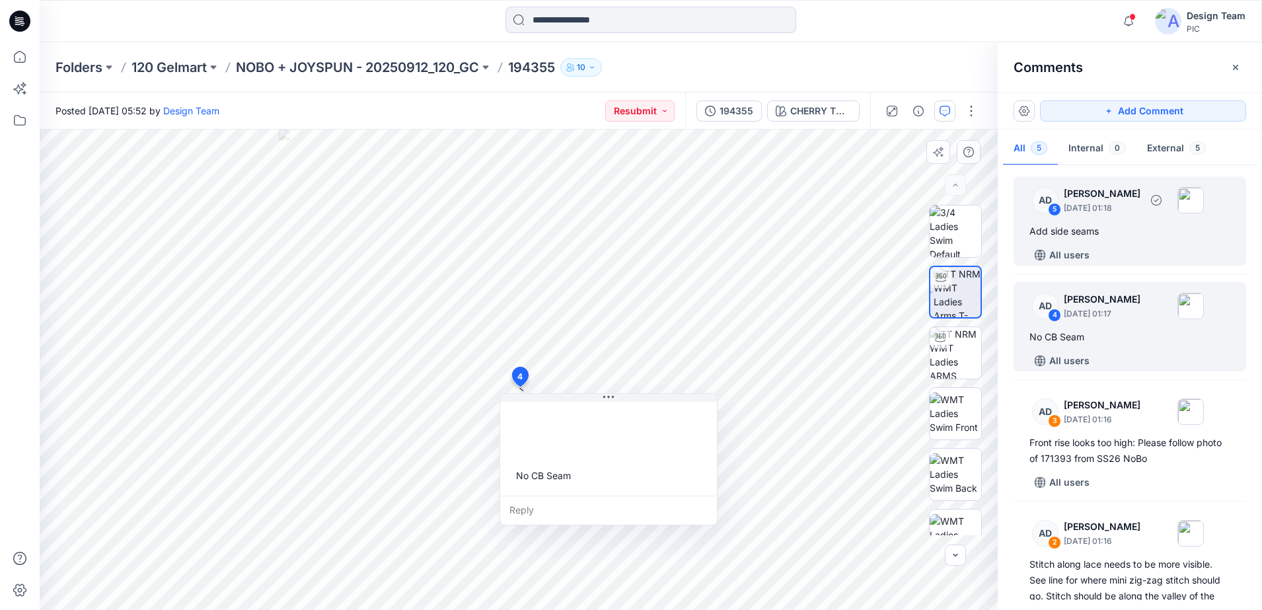
click at [868, 219] on div "AD 5 Alex Degner September 26, 2025 01:18 Add side seams All users" at bounding box center [1129, 220] width 233 height 89
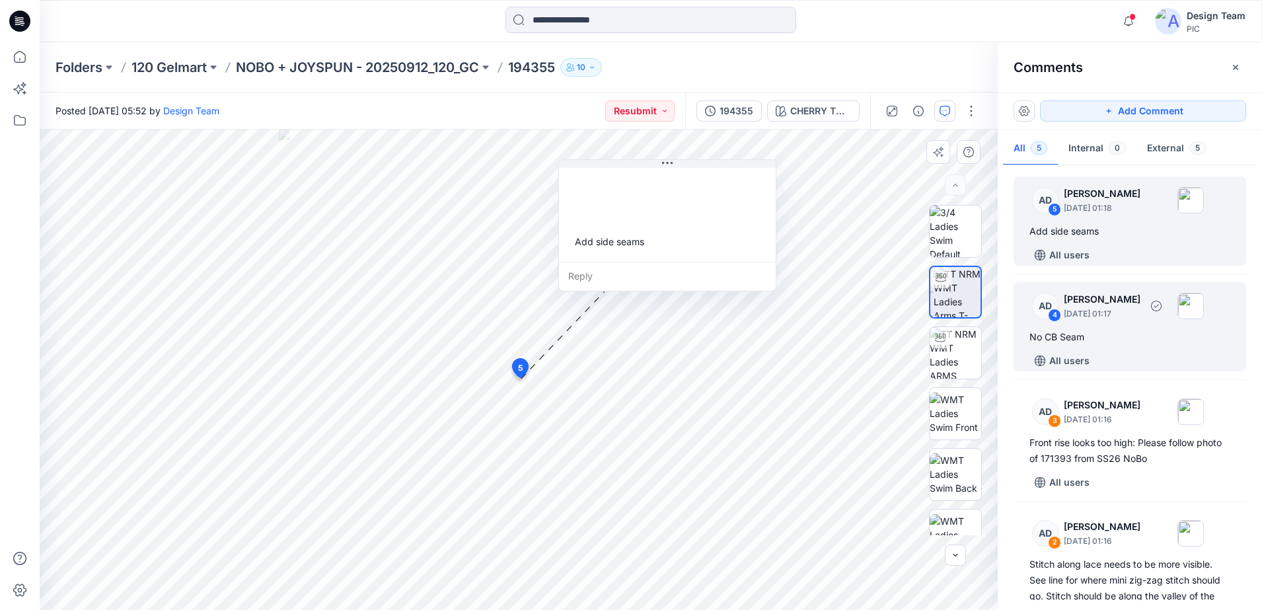
click at [868, 320] on div "AD 4 Alex Degner September 26, 2025 01:17" at bounding box center [1112, 305] width 182 height 36
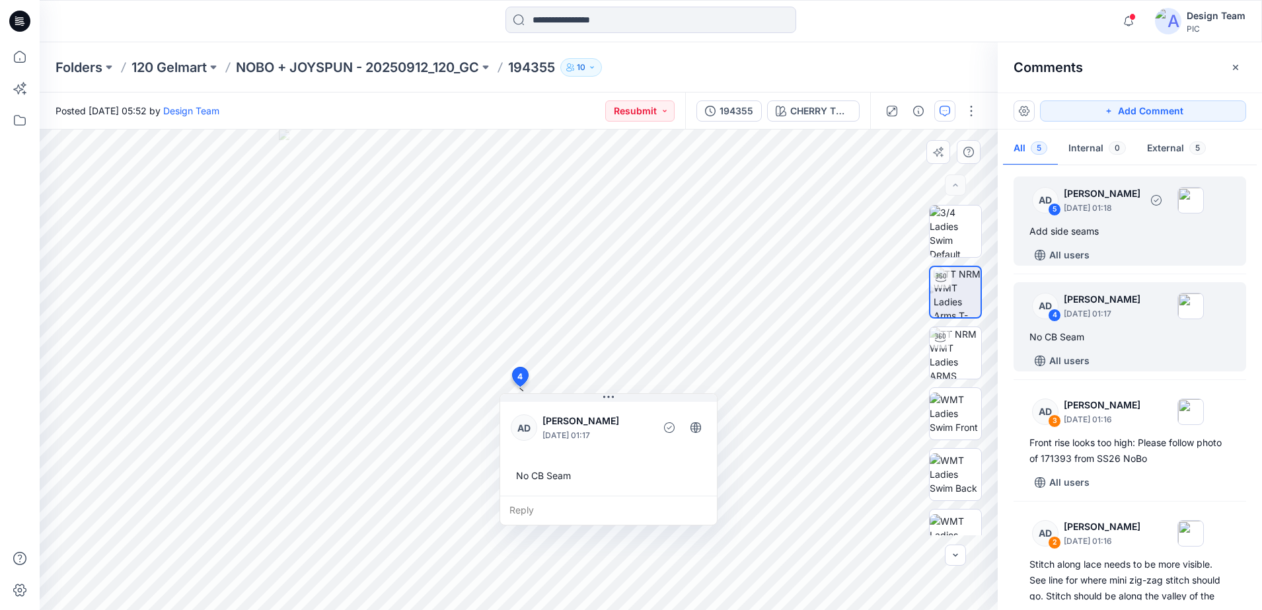
click at [868, 215] on div "AD 5 Alex Degner September 26, 2025 01:18" at bounding box center [1112, 200] width 182 height 36
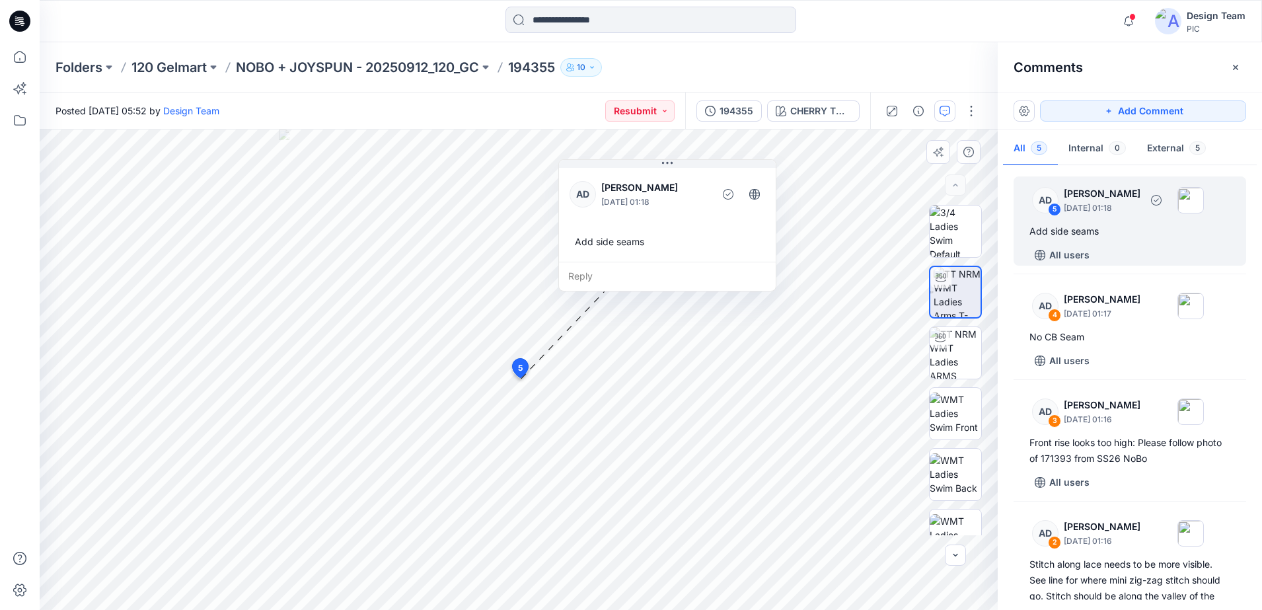
click at [868, 193] on div "AD" at bounding box center [1045, 200] width 26 height 26
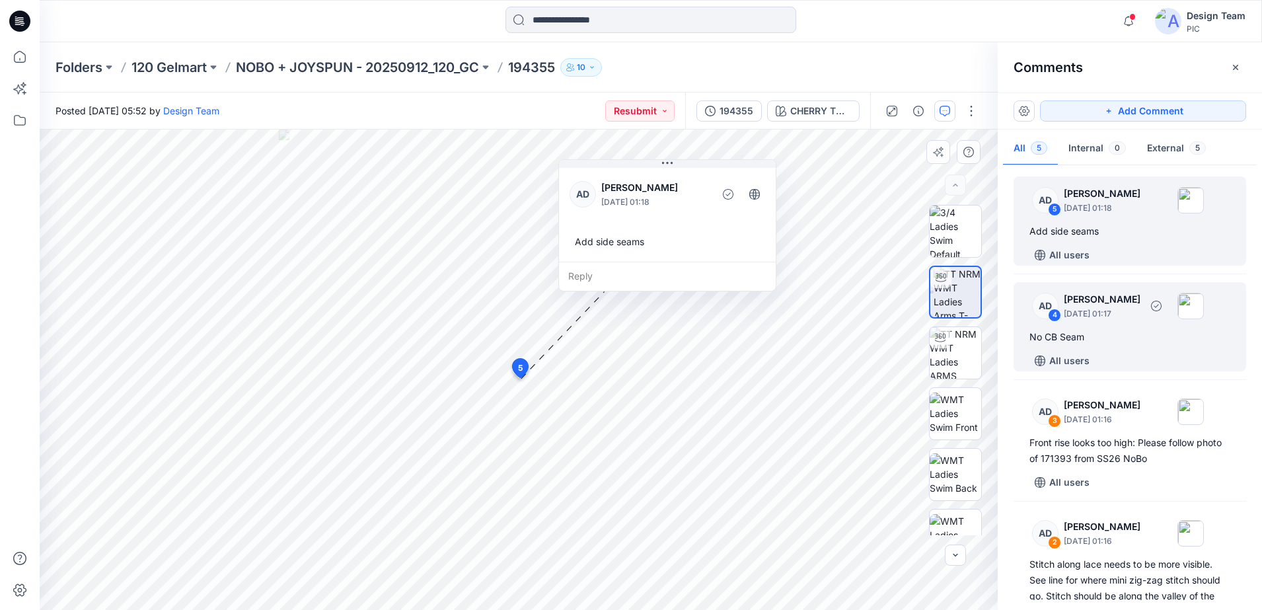
click at [868, 320] on div "AD 4 Alex Degner September 26, 2025 01:17" at bounding box center [1112, 305] width 182 height 36
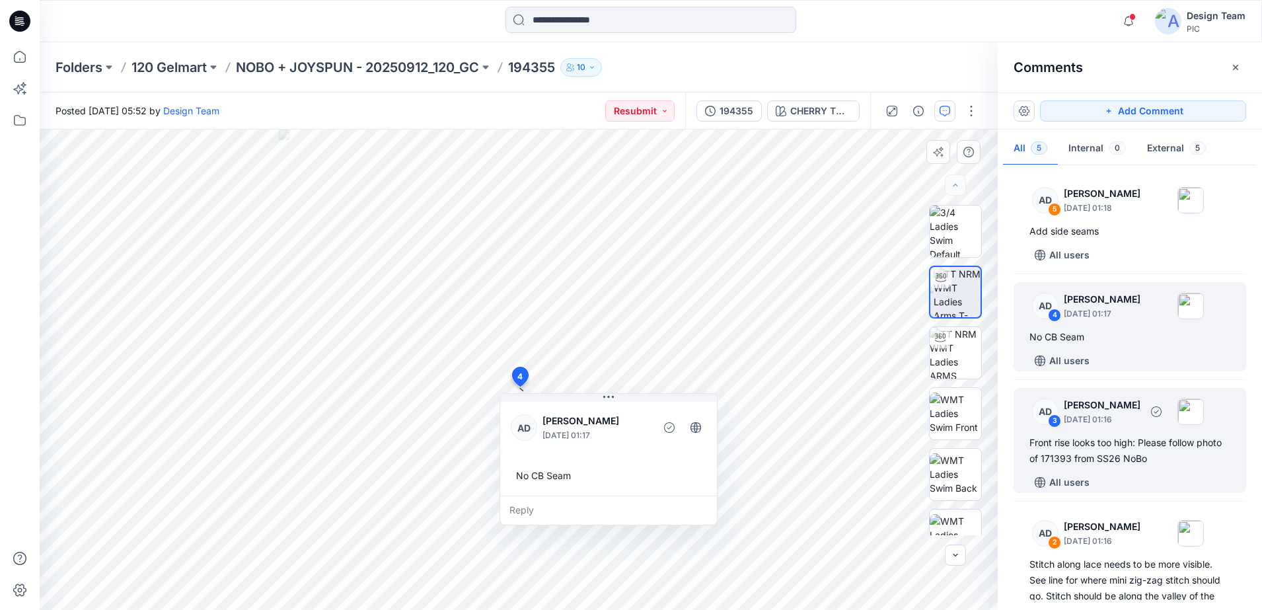
click at [868, 445] on div "Front rise looks too high: Please follow photo of 171393 from SS26 NoBo" at bounding box center [1129, 451] width 201 height 32
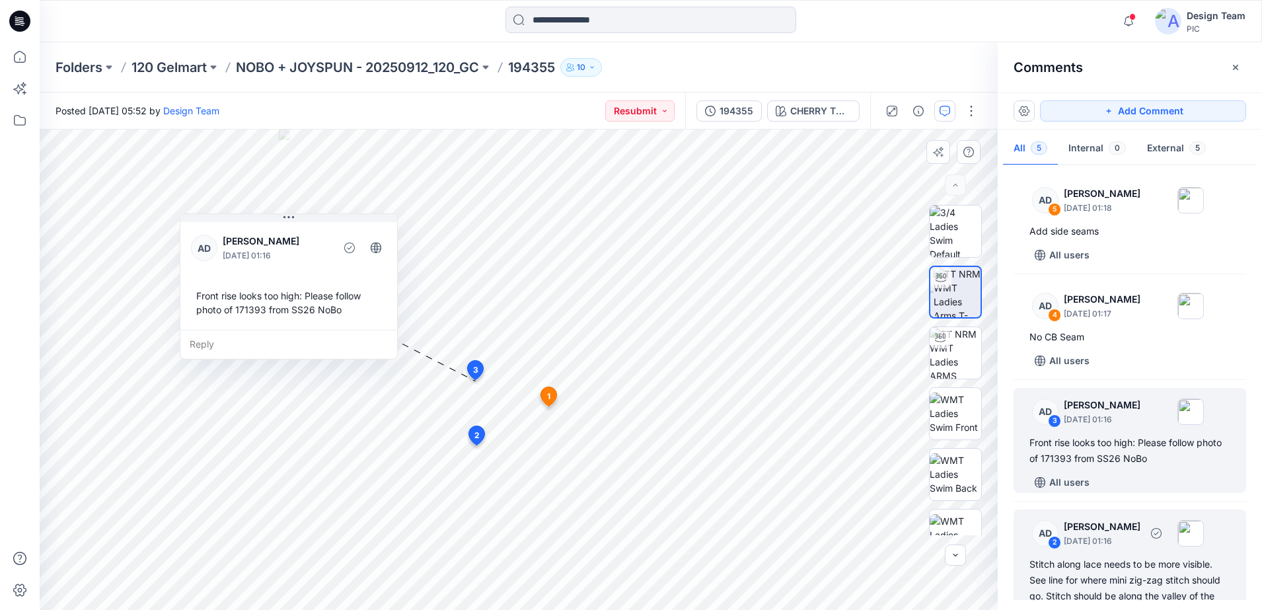
click at [868, 483] on div "AD 2 Alex Degner September 26, 2025 01:16" at bounding box center [1112, 533] width 182 height 36
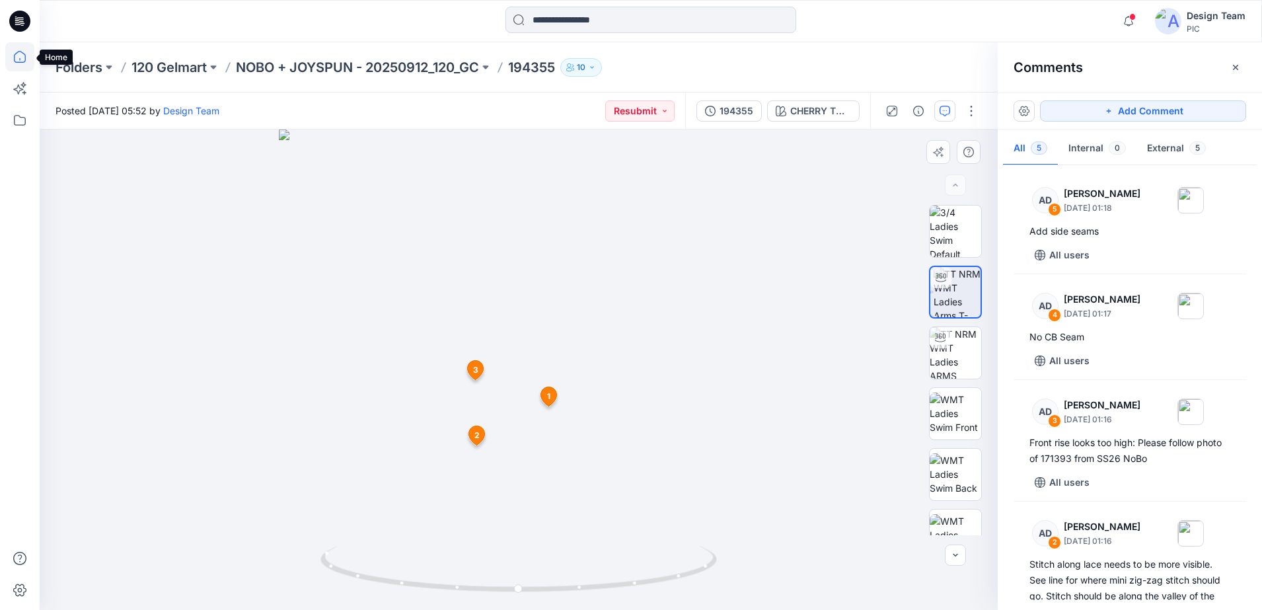
click at [17, 62] on icon at bounding box center [20, 57] width 12 height 12
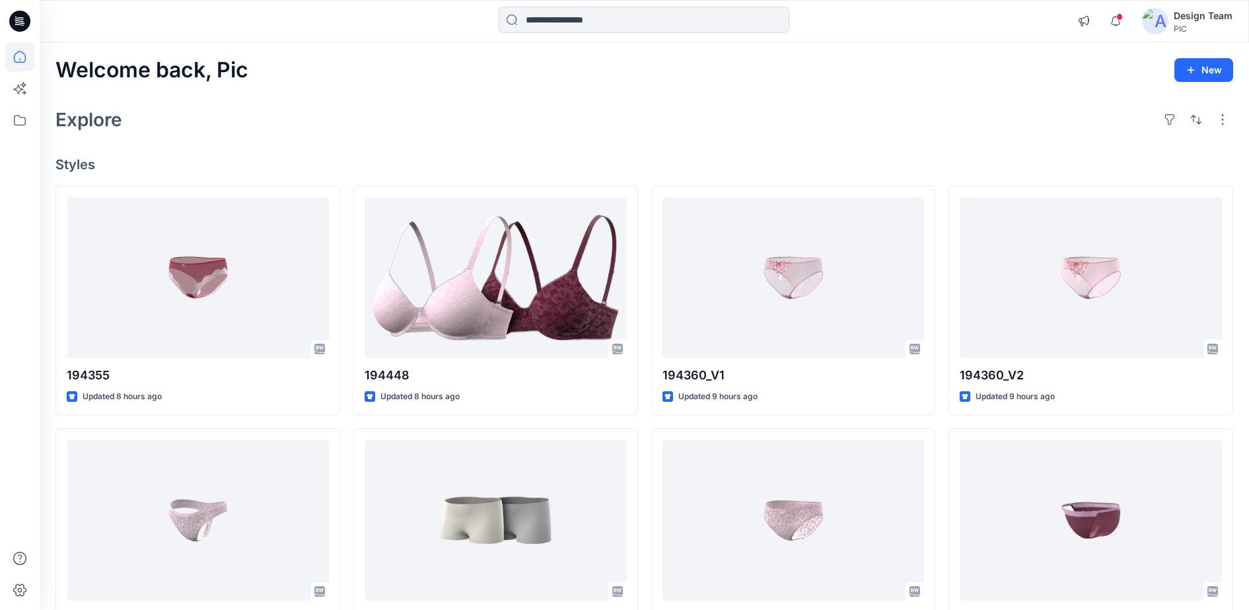
click at [868, 165] on h4 "Styles" at bounding box center [644, 165] width 1178 height 16
